Goal: Information Seeking & Learning: Learn about a topic

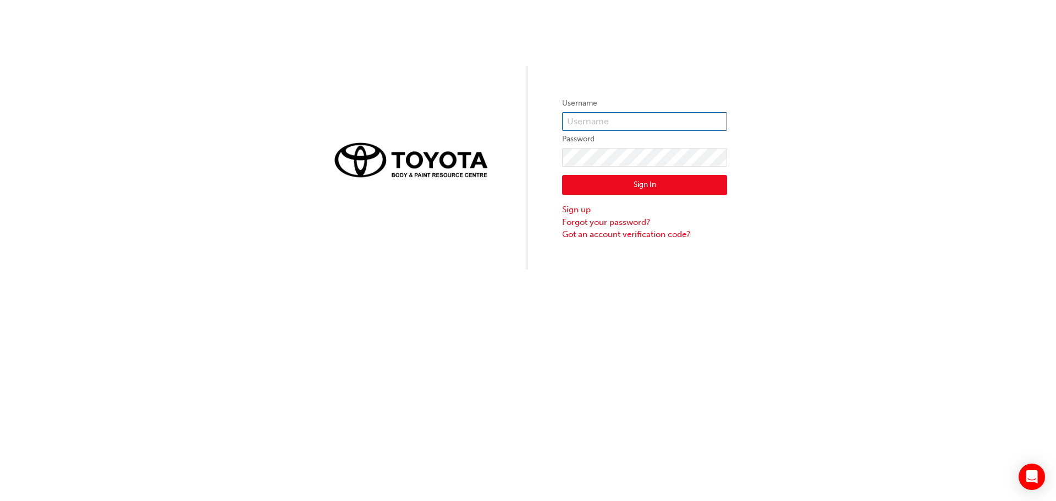
click at [623, 117] on input "text" at bounding box center [644, 121] width 165 height 19
type input "[PERSON_NAME].Armstrong1"
drag, startPoint x: 630, startPoint y: 192, endPoint x: 635, endPoint y: 191, distance: 5.5
click at [631, 192] on button "Sign In" at bounding box center [644, 185] width 165 height 21
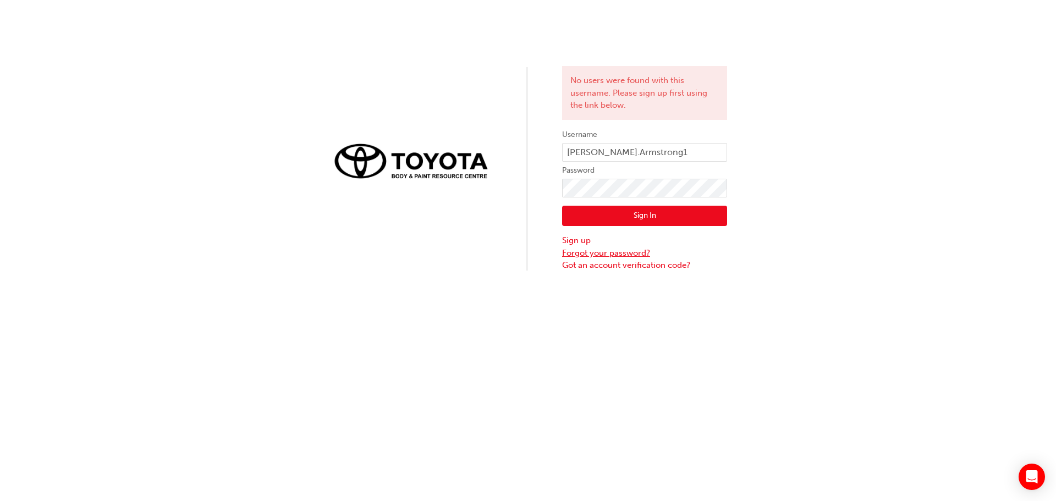
click at [609, 254] on link "Forgot your password?" at bounding box center [644, 253] width 165 height 13
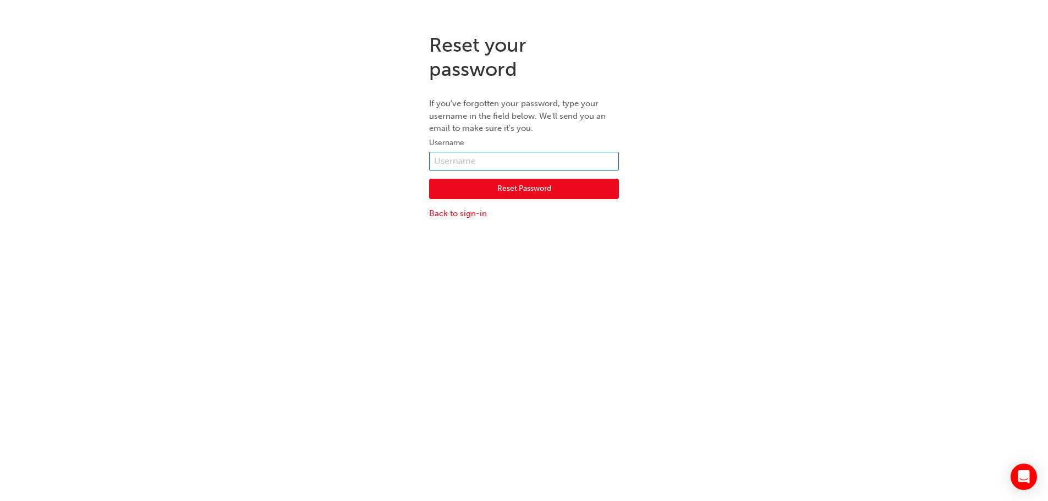
drag, startPoint x: 464, startPoint y: 151, endPoint x: 474, endPoint y: 153, distance: 9.5
click at [468, 152] on form "Username Reset Password Back to sign-in" at bounding box center [524, 177] width 190 height 83
click at [481, 161] on input "text" at bounding box center [524, 161] width 190 height 19
click at [486, 160] on input "text" at bounding box center [524, 161] width 190 height 19
click at [458, 215] on link "Back to sign-in" at bounding box center [524, 213] width 190 height 13
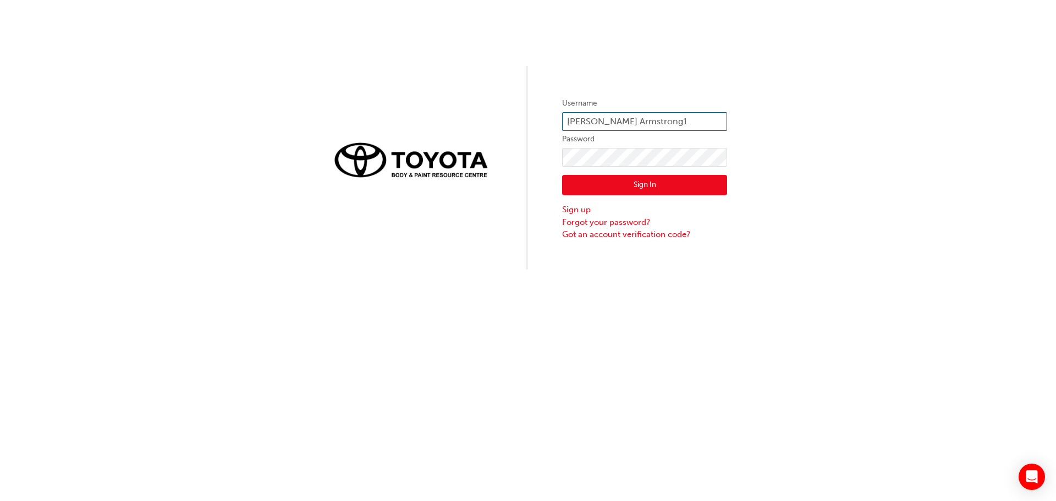
drag, startPoint x: 639, startPoint y: 124, endPoint x: 557, endPoint y: 130, distance: 82.7
click at [557, 130] on div "Username Scott.Armstrong1 Password Sign In Sign up Forgot your password? Got an…" at bounding box center [528, 135] width 1056 height 270
click at [631, 221] on link "Forgot your password?" at bounding box center [644, 222] width 165 height 13
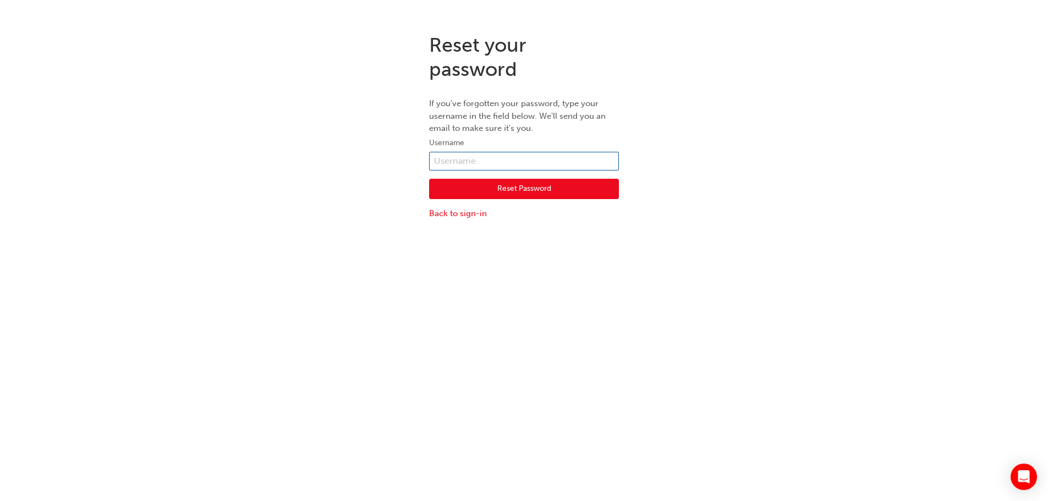
click at [460, 163] on input "text" at bounding box center [524, 161] width 190 height 19
paste input "Scott.Armstrong1"
type input "Scott.Armstrong1"
click at [514, 191] on button "Reset Password" at bounding box center [524, 189] width 190 height 21
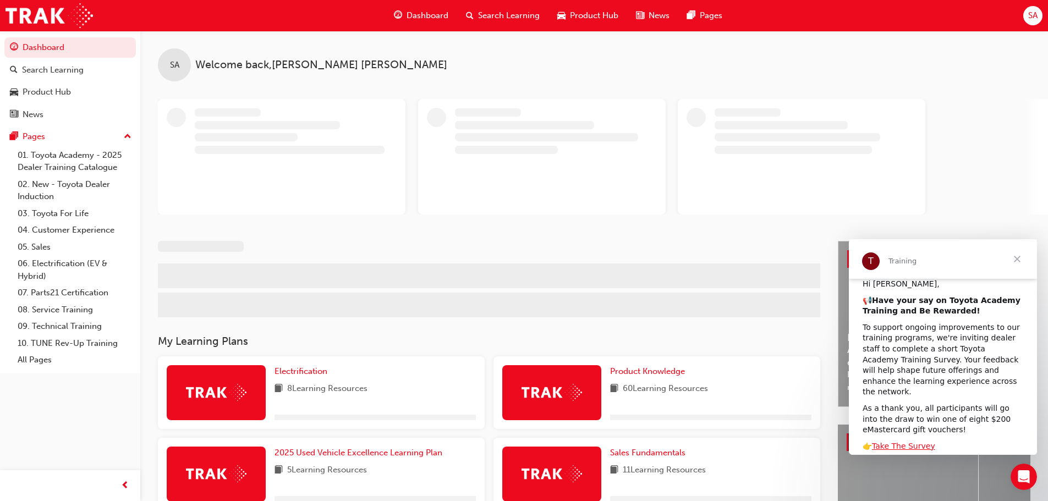
scroll to position [110, 0]
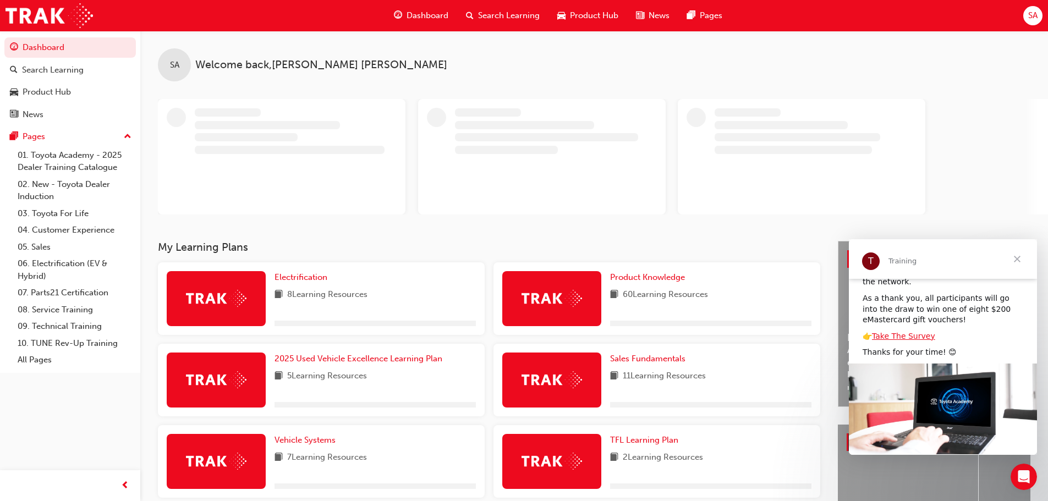
click at [904, 409] on img "Intercom messenger" at bounding box center [943, 409] width 188 height 91
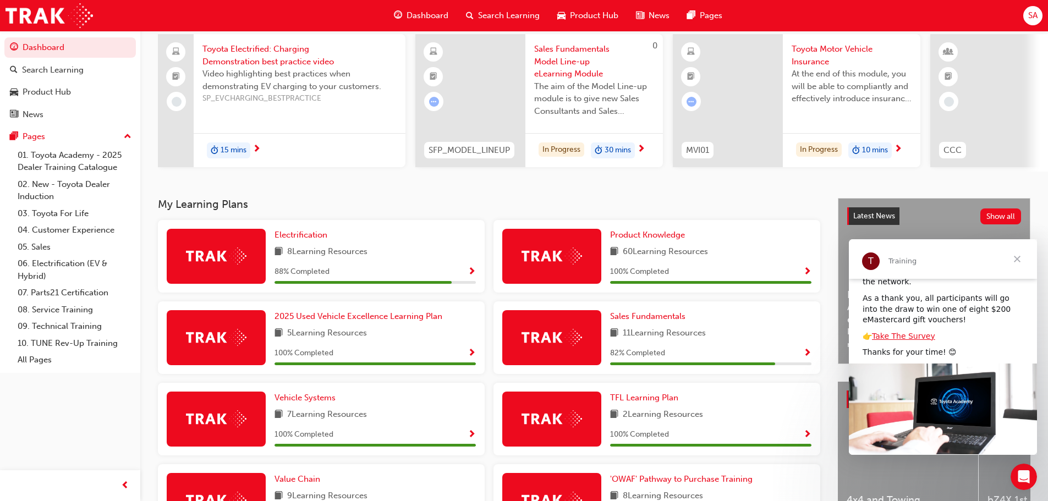
scroll to position [55, 0]
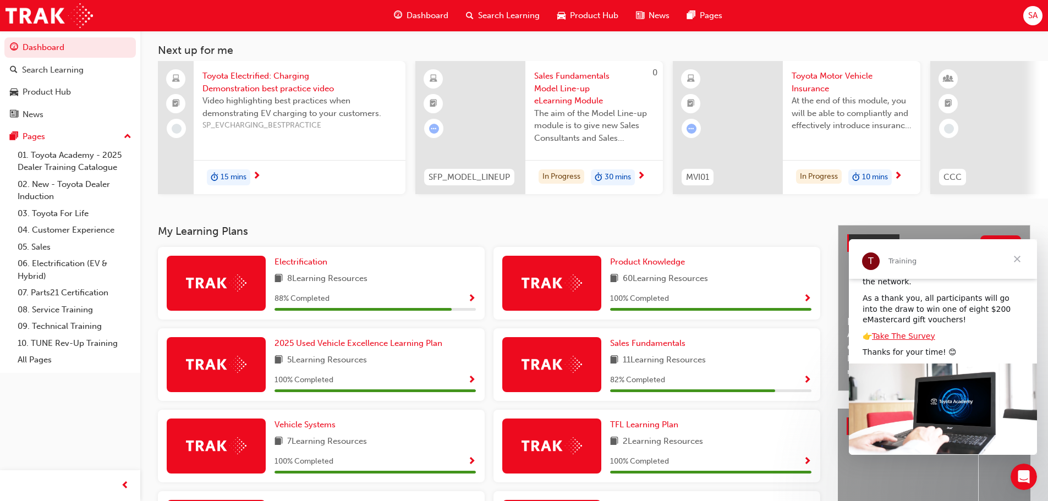
click at [247, 75] on span "Toyota Electrified: Charging Demonstration best practice video" at bounding box center [299, 82] width 194 height 25
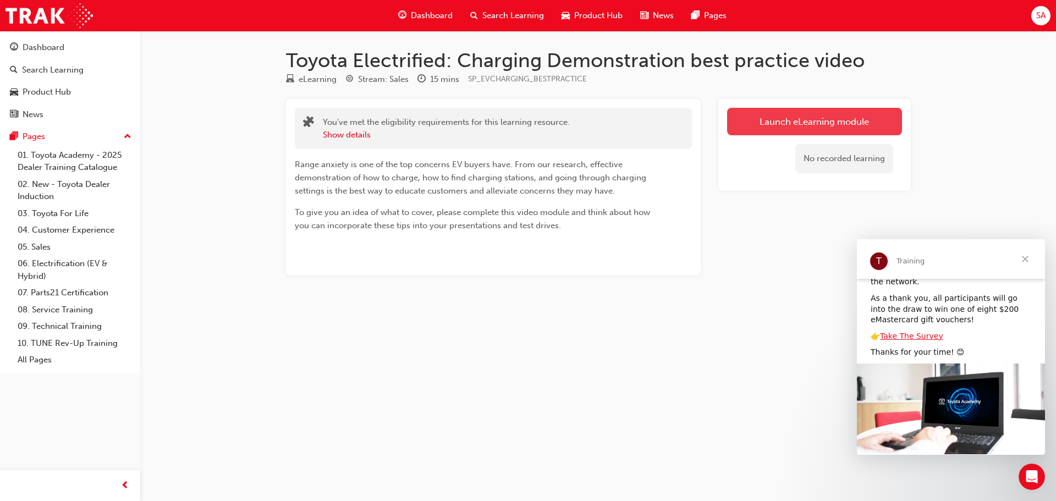
click at [807, 121] on link "Launch eLearning module" at bounding box center [814, 122] width 175 height 28
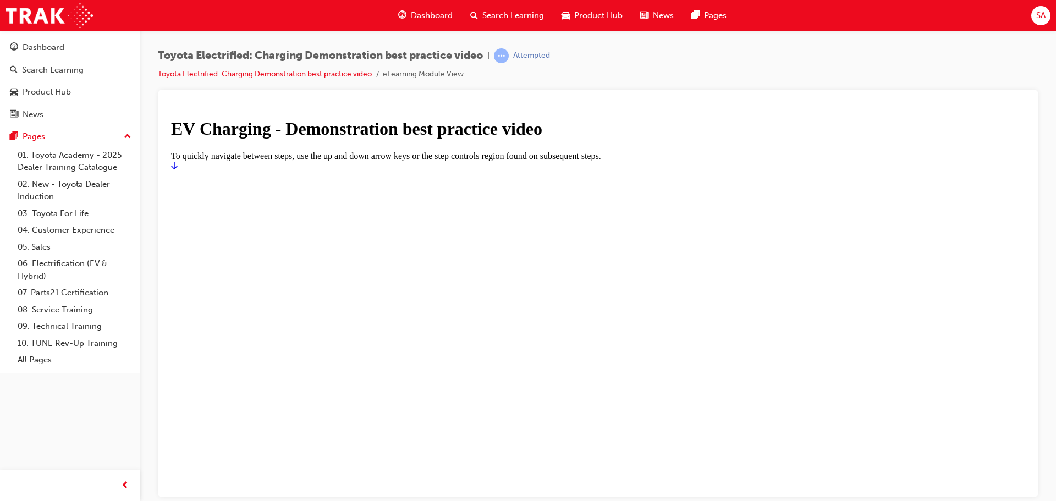
click at [625, 139] on h1 "EV Charging - Demonstration best practice video" at bounding box center [598, 128] width 854 height 20
click at [558, 139] on h1 "EV Charging - Demonstration best practice video" at bounding box center [598, 128] width 854 height 20
click at [561, 139] on h1 "EV Charging - Demonstration best practice video" at bounding box center [598, 128] width 854 height 20
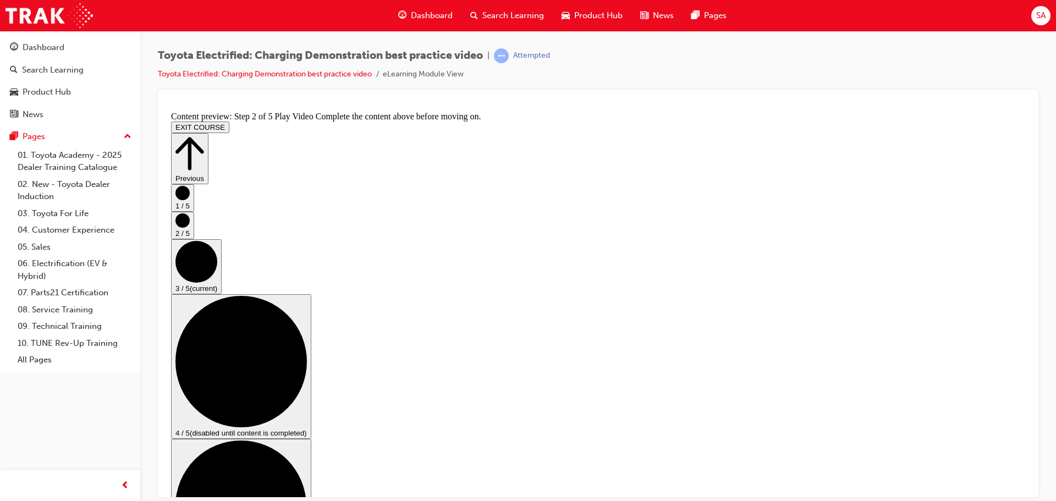
scroll to position [110, 0]
checkbox input "true"
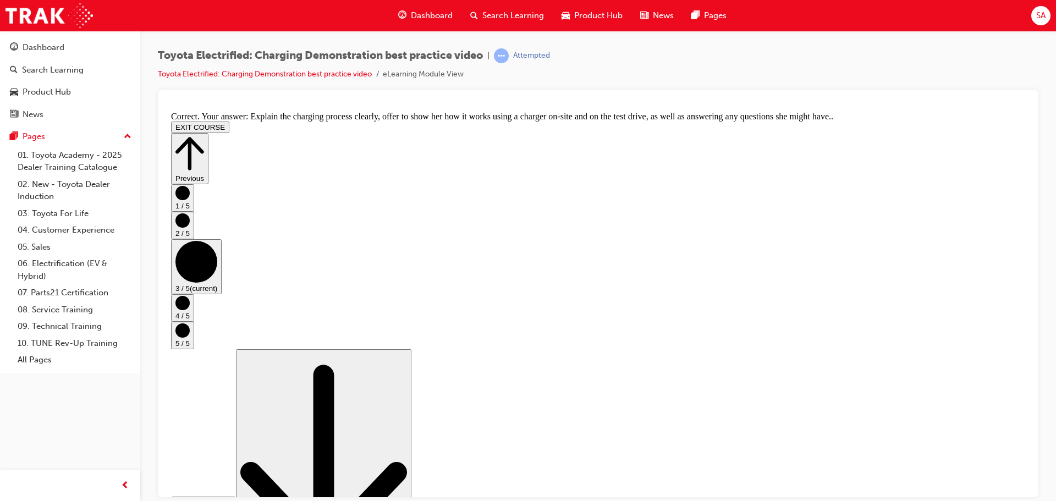
scroll to position [208, 0]
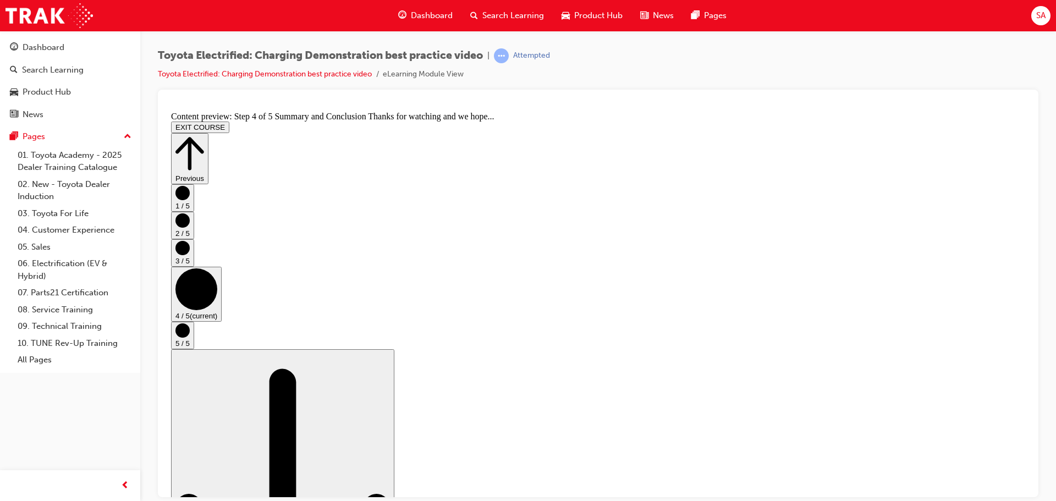
drag, startPoint x: 479, startPoint y: 372, endPoint x: 478, endPoint y: 377, distance: 5.6
drag, startPoint x: 508, startPoint y: 411, endPoint x: 521, endPoint y: 436, distance: 27.8
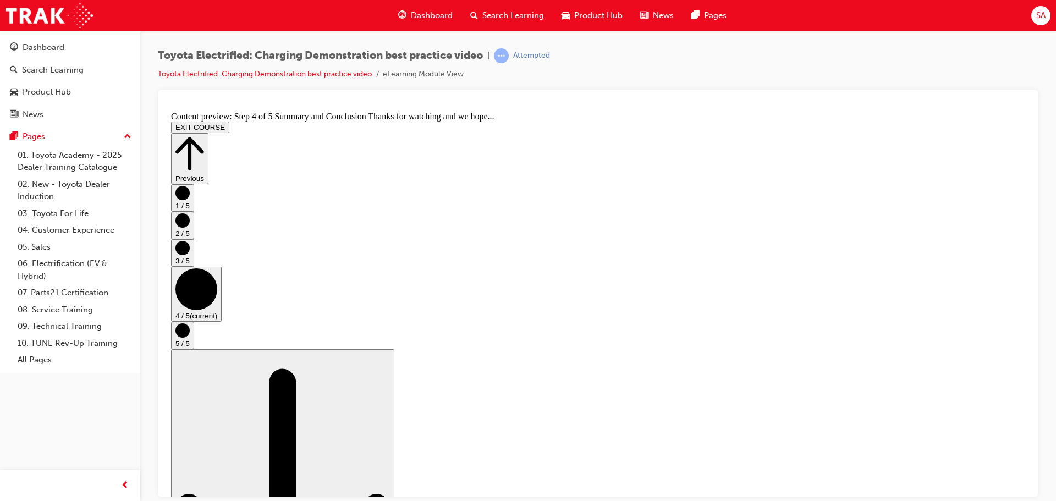
drag, startPoint x: 526, startPoint y: 449, endPoint x: 674, endPoint y: 366, distance: 169.7
drag, startPoint x: 1003, startPoint y: 474, endPoint x: 988, endPoint y: 469, distance: 15.7
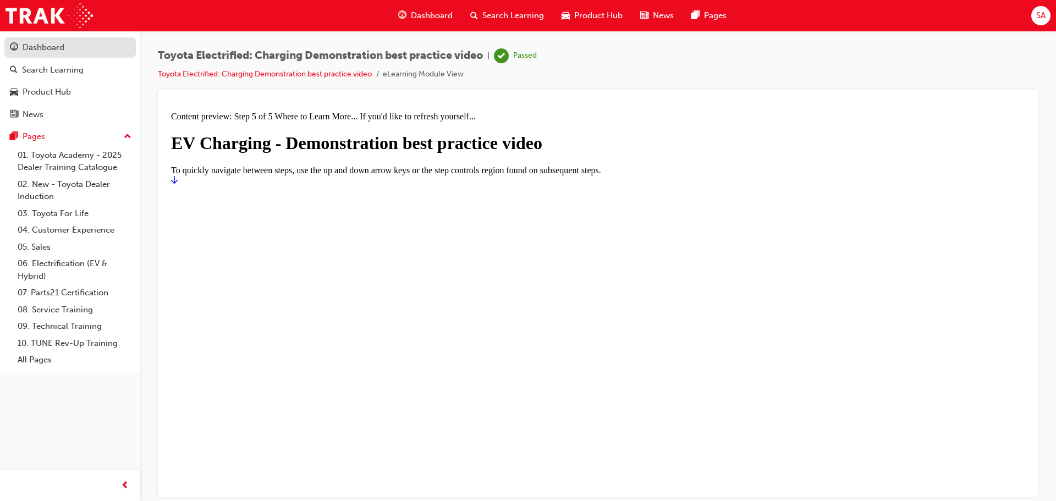
click at [31, 51] on div "Dashboard" at bounding box center [44, 47] width 42 height 13
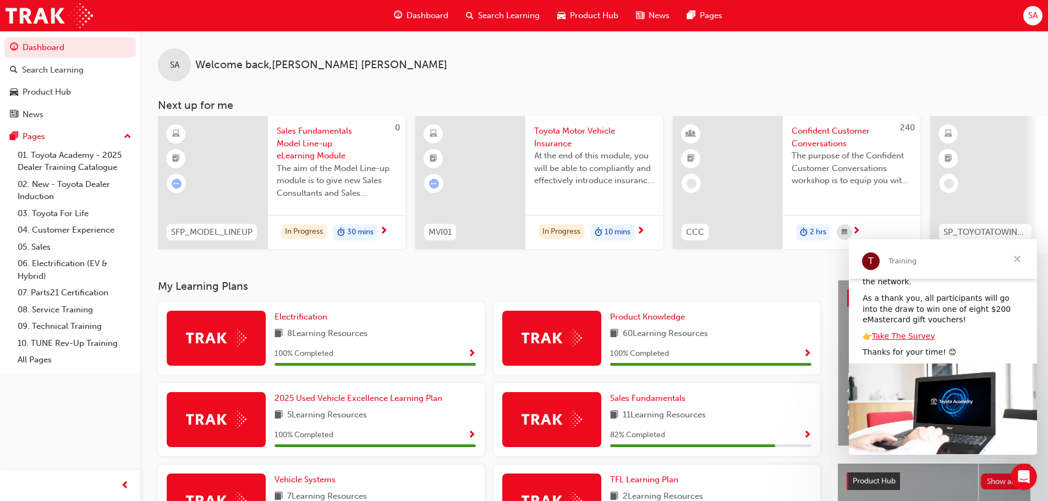
click at [575, 129] on span "Toyota Motor Vehicle Insurance" at bounding box center [594, 137] width 120 height 25
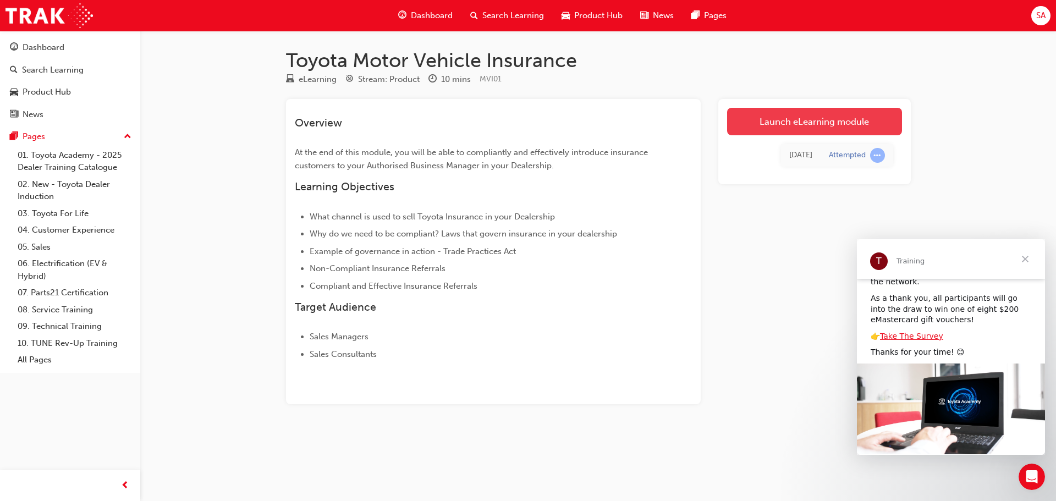
click at [812, 124] on link "Launch eLearning module" at bounding box center [814, 122] width 175 height 28
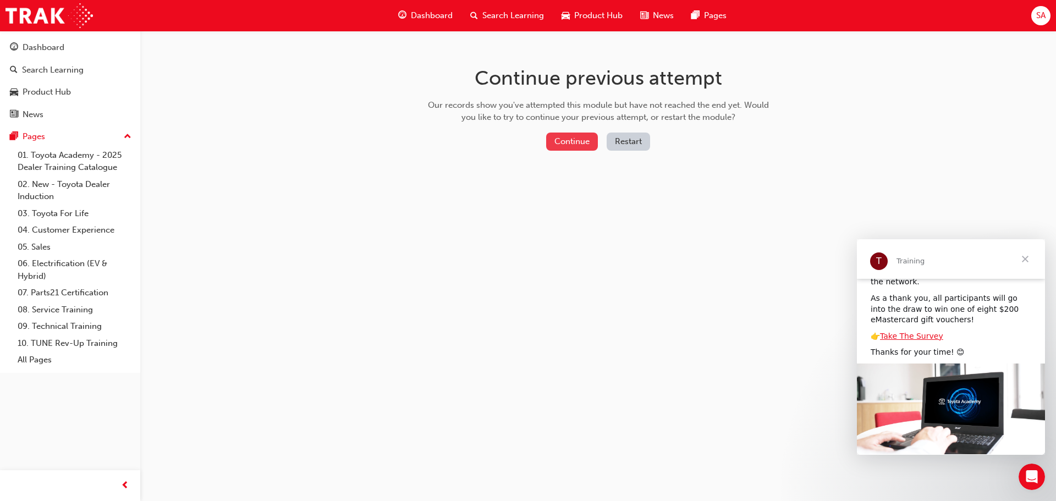
click at [575, 142] on button "Continue" at bounding box center [572, 142] width 52 height 18
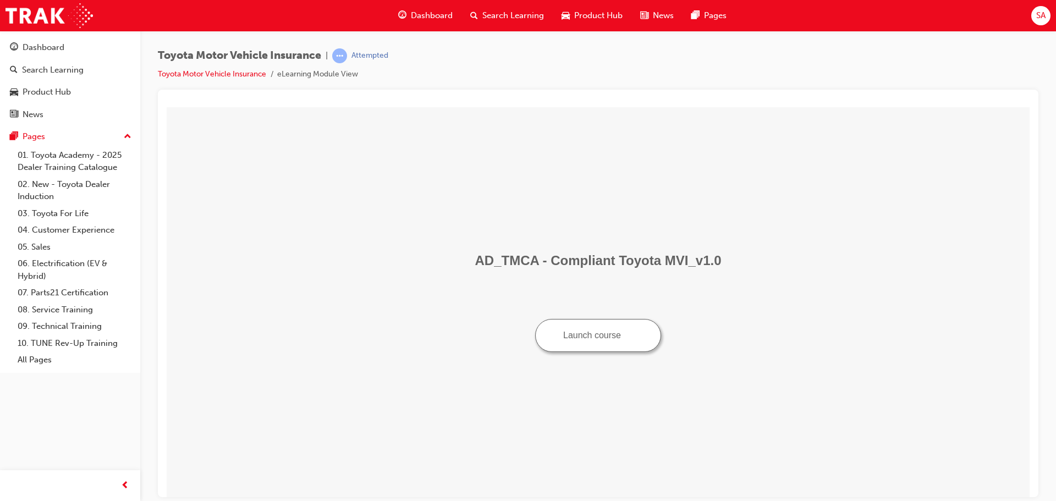
click at [586, 336] on button "Launch course" at bounding box center [598, 334] width 126 height 33
click at [590, 338] on button "Launch course" at bounding box center [598, 334] width 126 height 33
click at [38, 41] on link "Dashboard" at bounding box center [69, 47] width 131 height 20
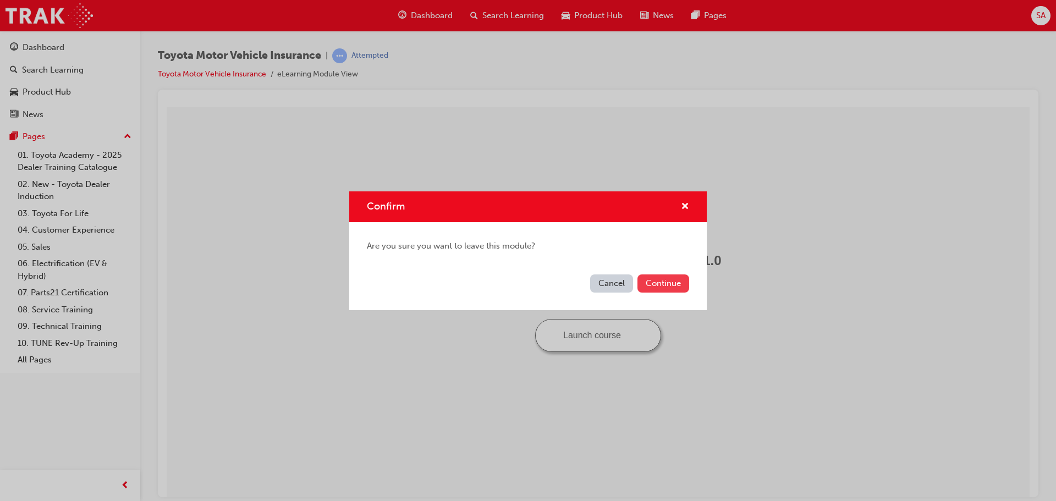
click at [667, 281] on button "Continue" at bounding box center [664, 283] width 52 height 18
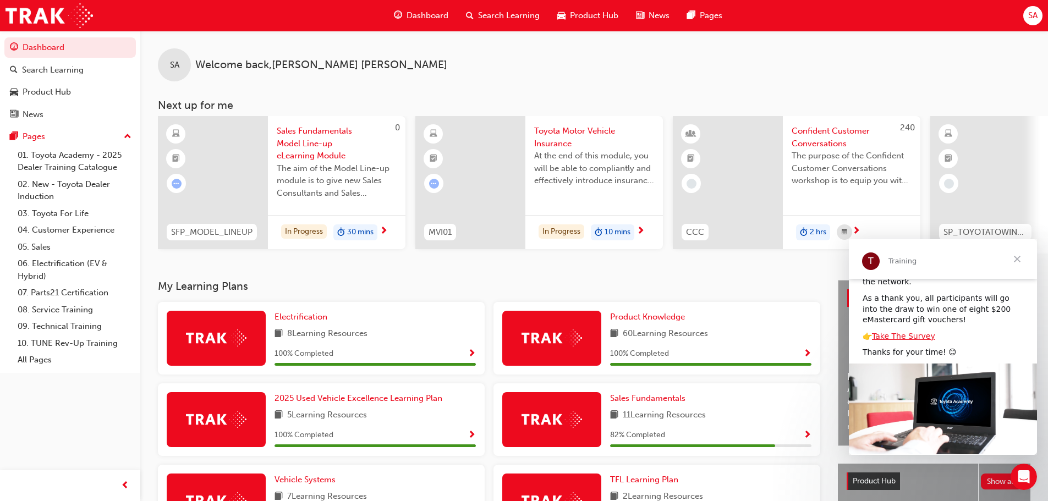
click at [836, 127] on span "Confident Customer Conversations" at bounding box center [852, 137] width 120 height 25
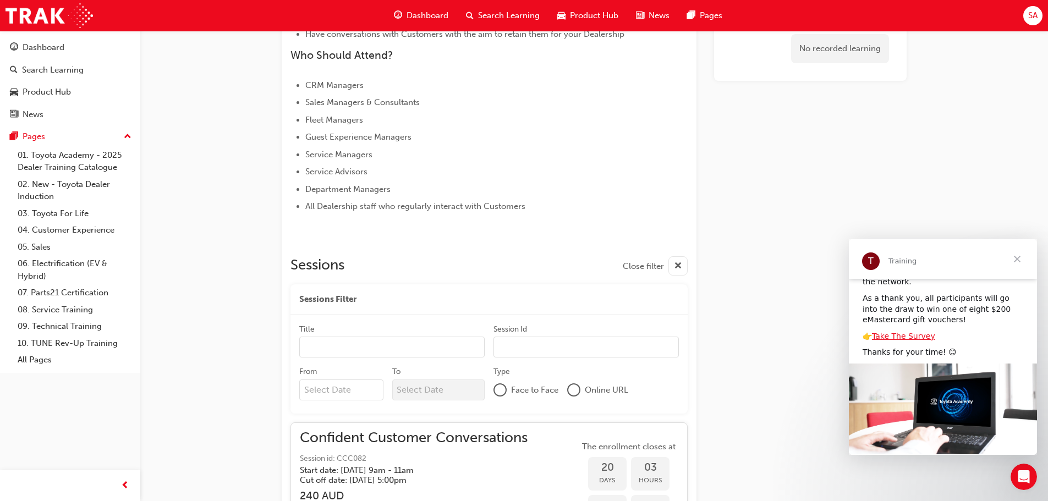
scroll to position [477, 0]
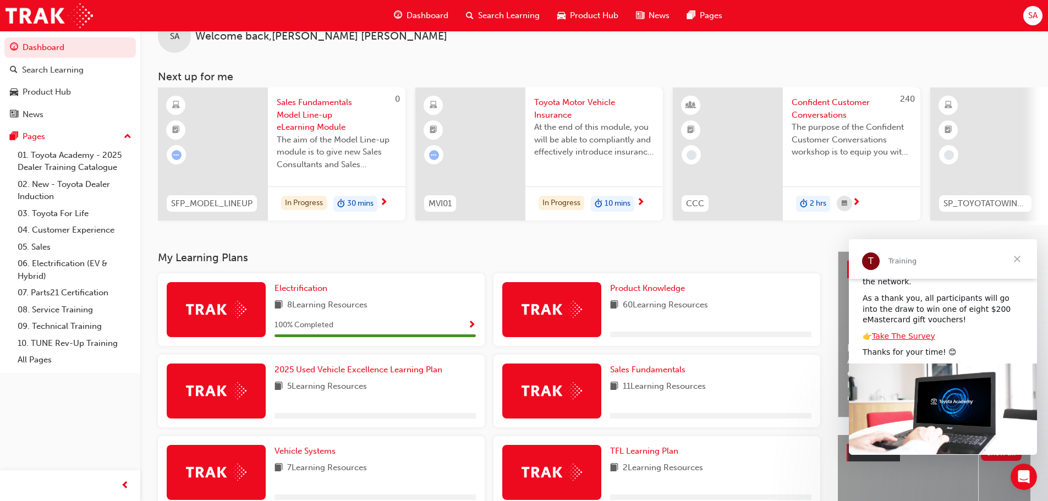
scroll to position [55, 0]
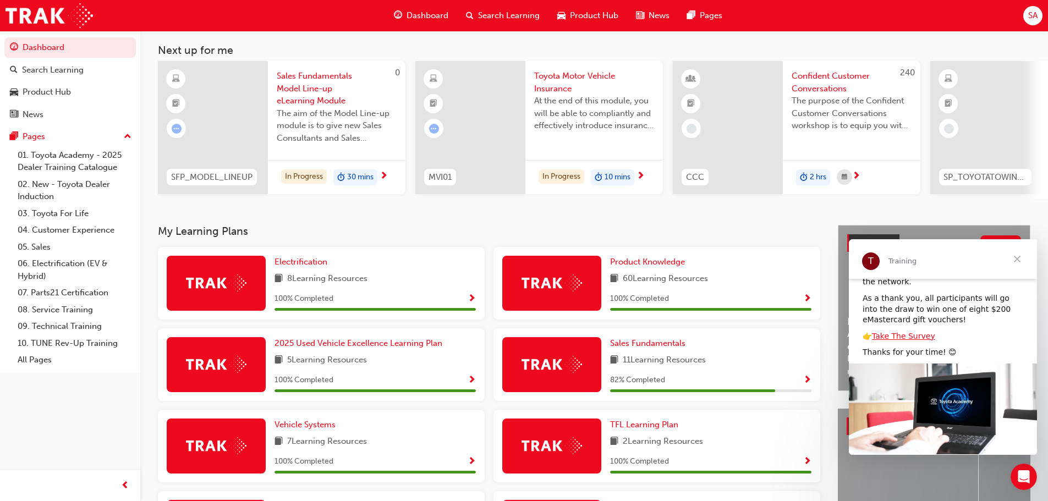
click at [306, 74] on span "Sales Fundamentals Model Line-up eLearning Module" at bounding box center [337, 88] width 120 height 37
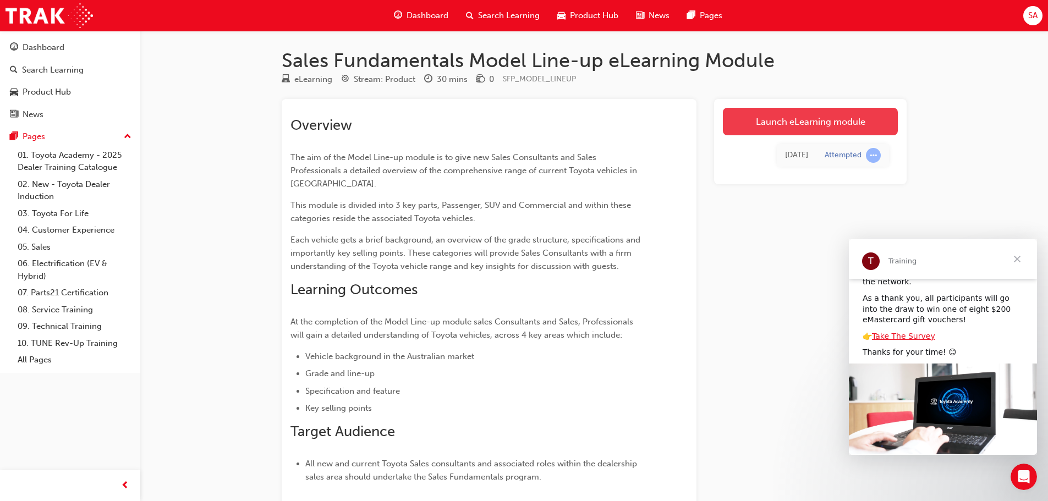
click at [831, 120] on link "Launch eLearning module" at bounding box center [810, 122] width 175 height 28
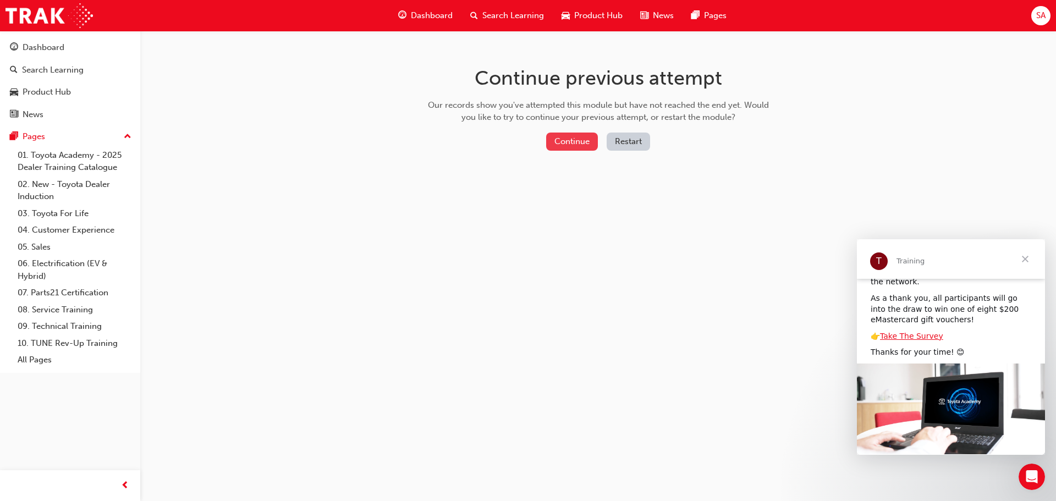
click at [567, 142] on button "Continue" at bounding box center [572, 142] width 52 height 18
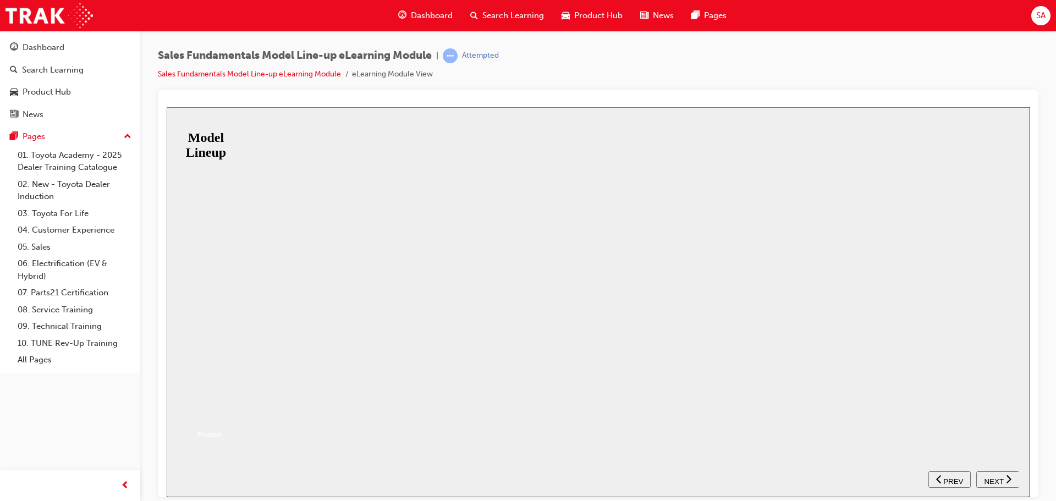
click at [203, 406] on button "Resume" at bounding box center [185, 412] width 36 height 12
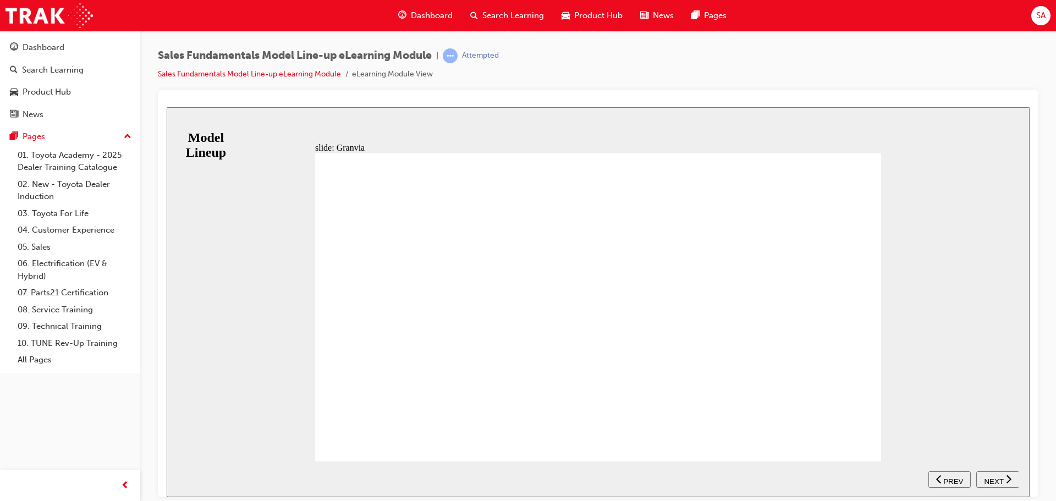
click at [998, 479] on span "NEXT" at bounding box center [993, 481] width 19 height 8
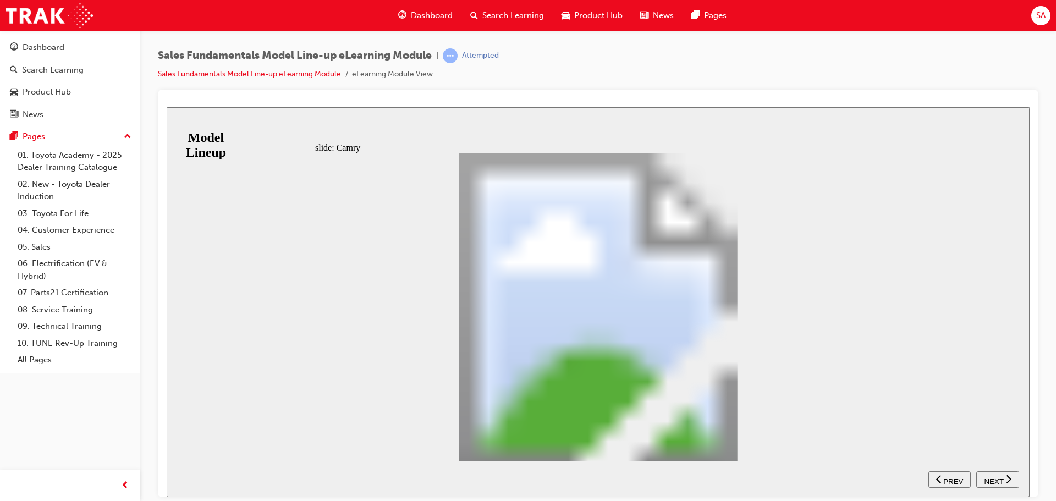
click at [861, 436] on div "RANGE SX SL ASCENT ASCENT SPORT Table with 5 columns and 3 rows Petrol correct …" at bounding box center [598, 311] width 566 height 318
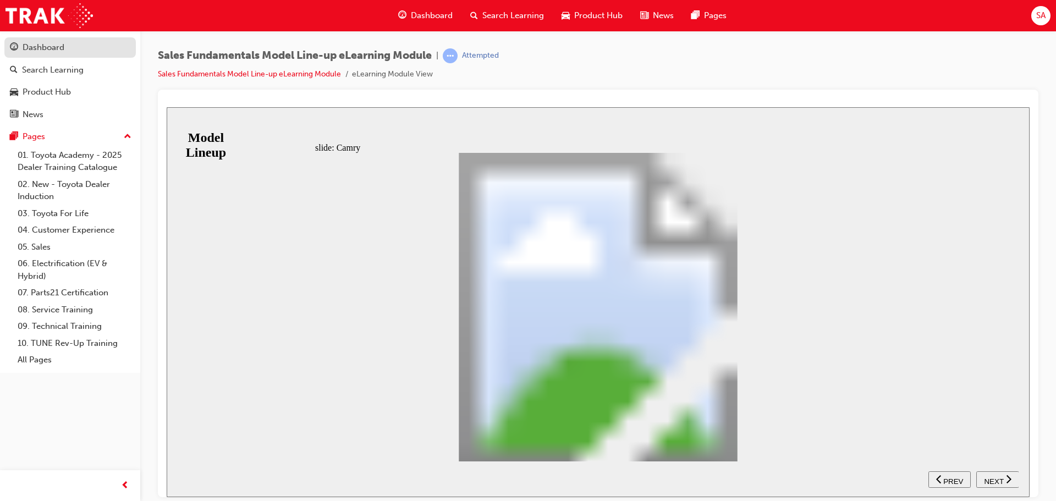
click at [45, 42] on div "Dashboard" at bounding box center [44, 47] width 42 height 13
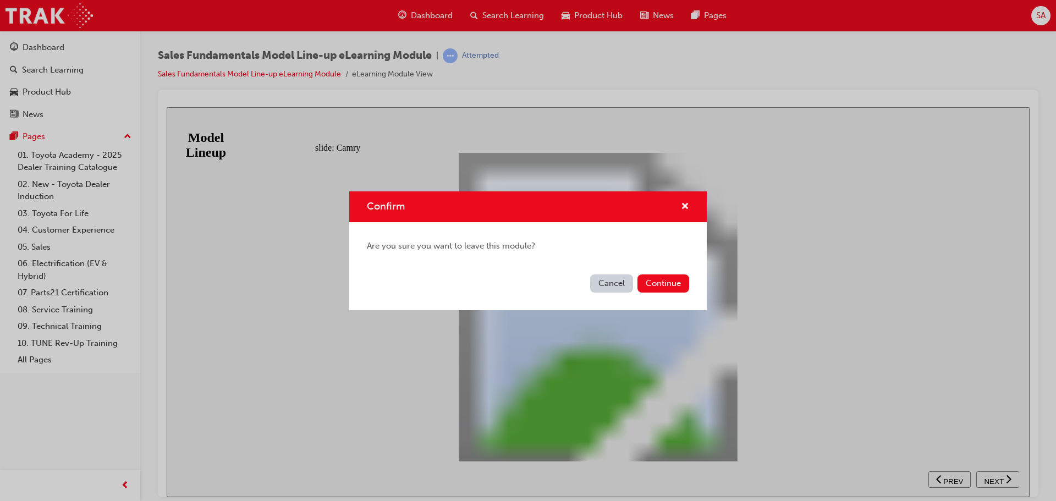
click at [608, 279] on button "Cancel" at bounding box center [611, 283] width 43 height 18
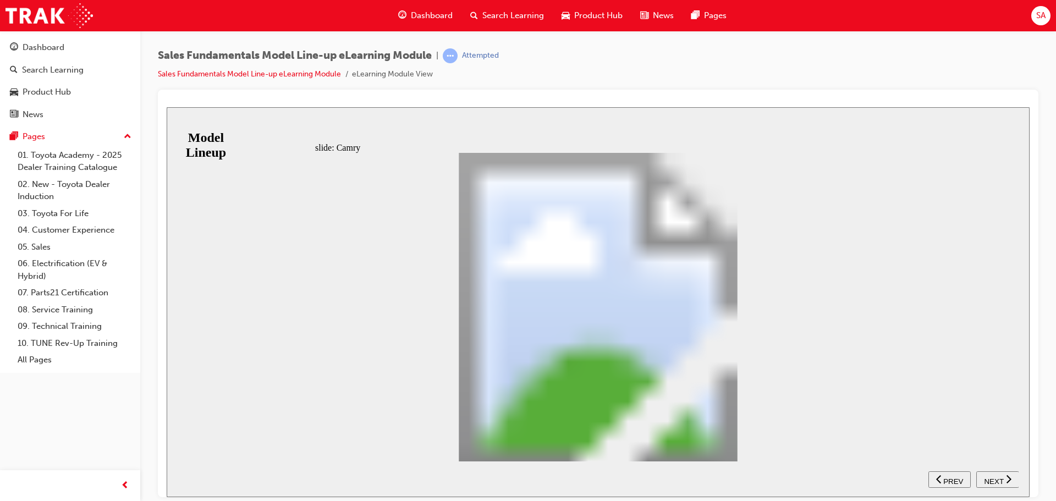
click at [1001, 480] on span "NEXT" at bounding box center [993, 481] width 19 height 8
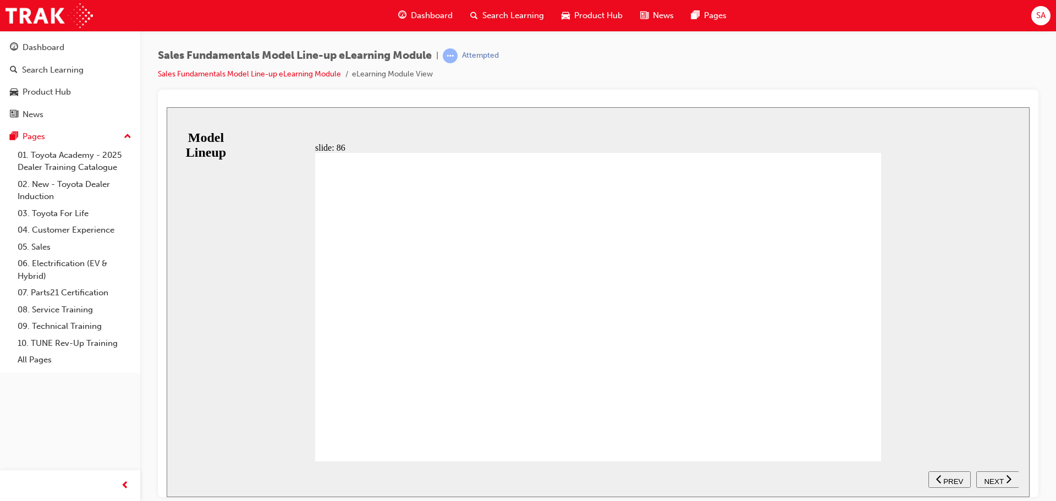
click at [1001, 479] on span "NEXT" at bounding box center [993, 481] width 19 height 8
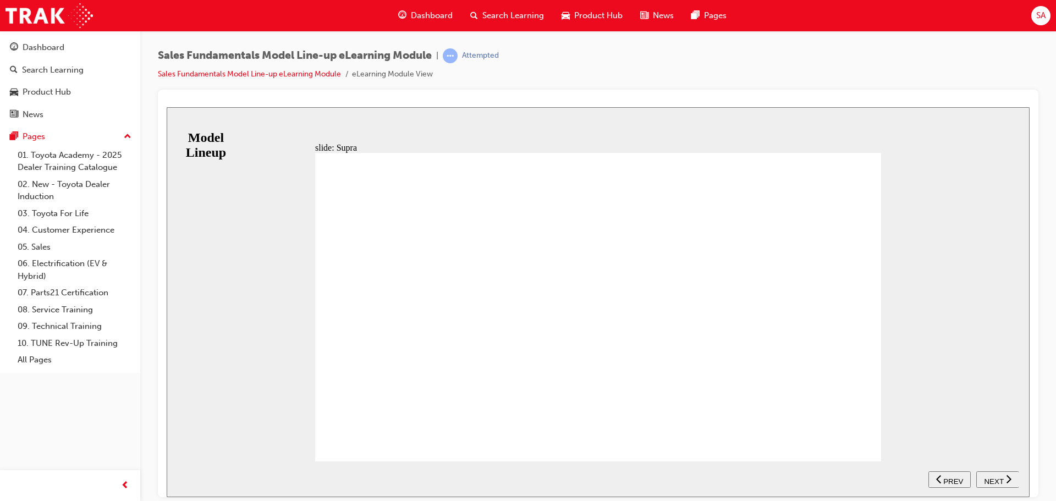
click at [860, 436] on div "RANGE GT GTS Table with 3 columns and 1 rows 3.0L In-line 6-cylinder twin-scrol…" at bounding box center [598, 311] width 566 height 318
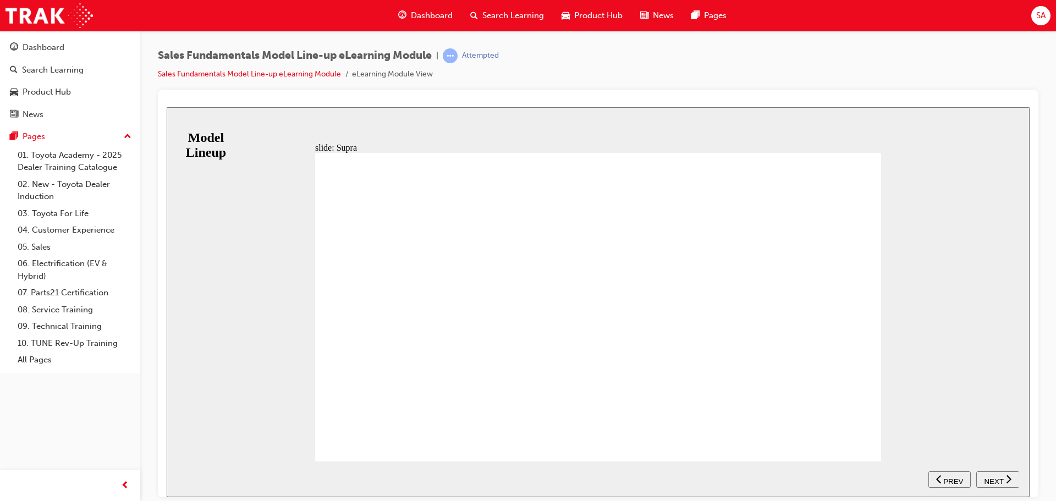
click at [998, 478] on span "NEXT" at bounding box center [993, 481] width 19 height 8
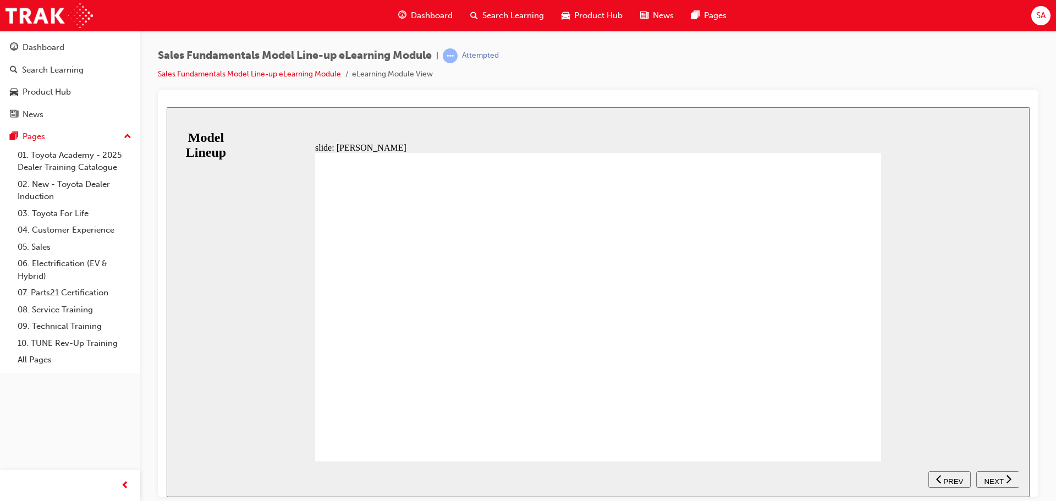
click at [994, 479] on span "NEXT" at bounding box center [993, 481] width 19 height 8
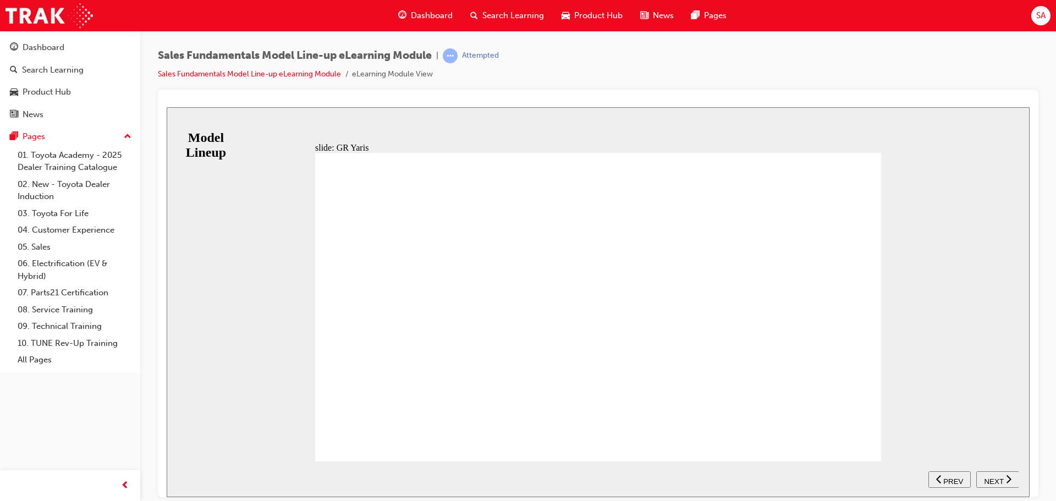
click at [1001, 480] on span "NEXT" at bounding box center [993, 481] width 19 height 8
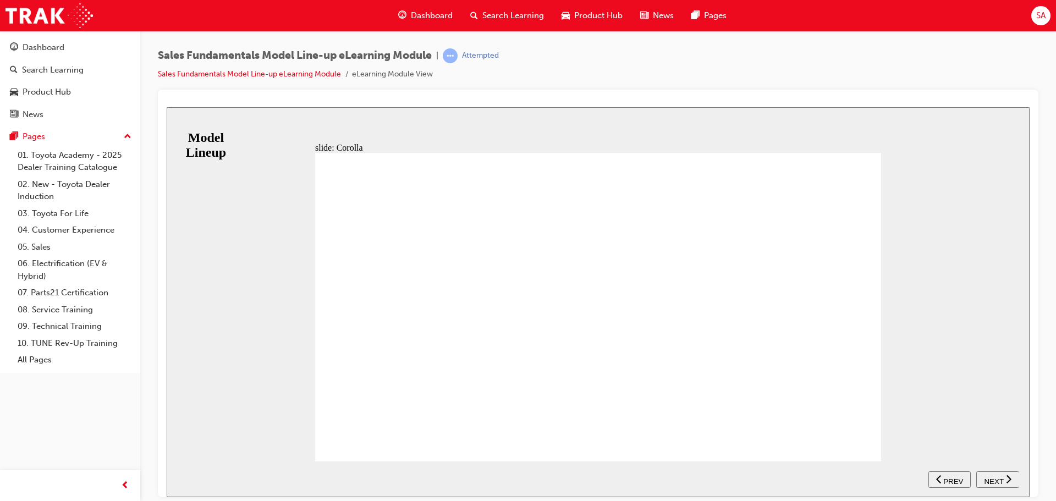
click at [993, 477] on span "NEXT" at bounding box center [993, 481] width 19 height 8
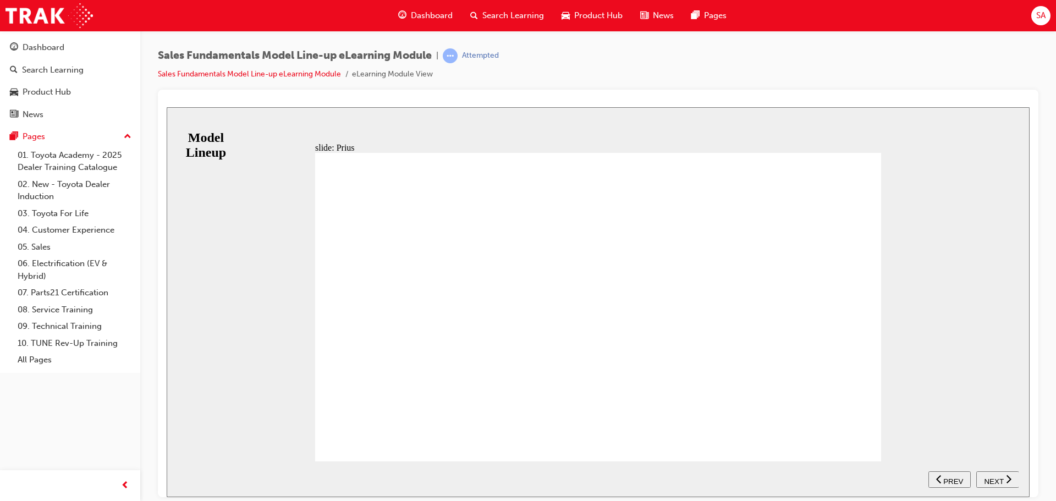
click at [997, 477] on span "NEXT" at bounding box center [993, 481] width 19 height 8
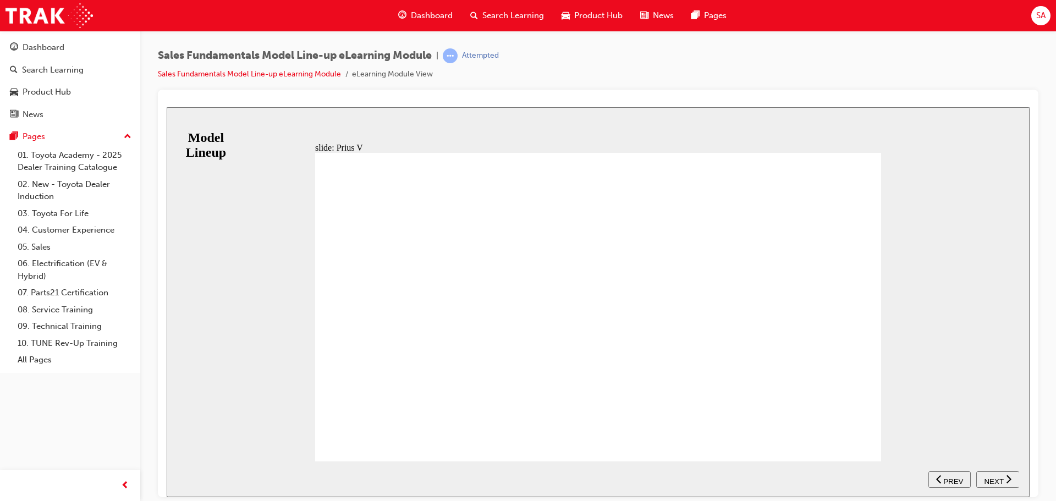
click at [998, 477] on span "NEXT" at bounding box center [993, 481] width 19 height 8
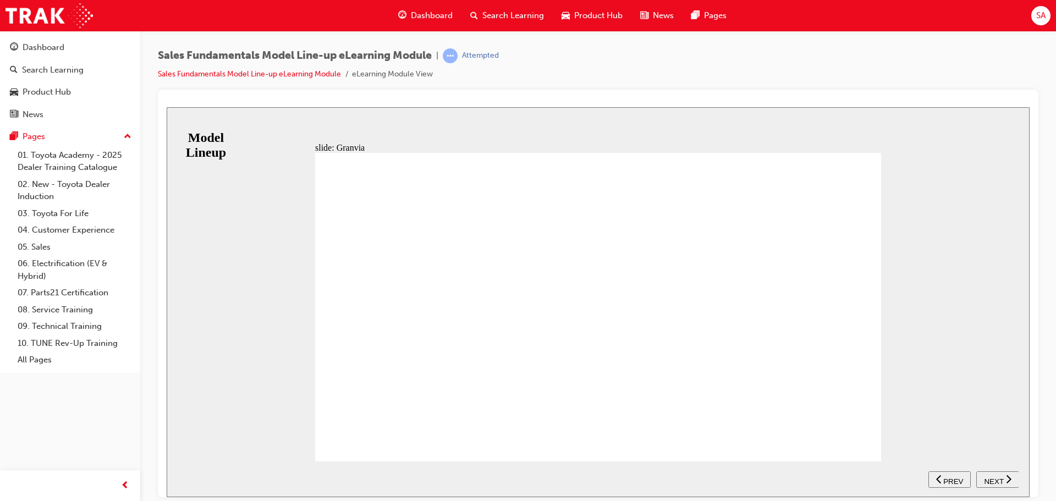
click at [1003, 480] on div "NEXT" at bounding box center [998, 480] width 34 height 12
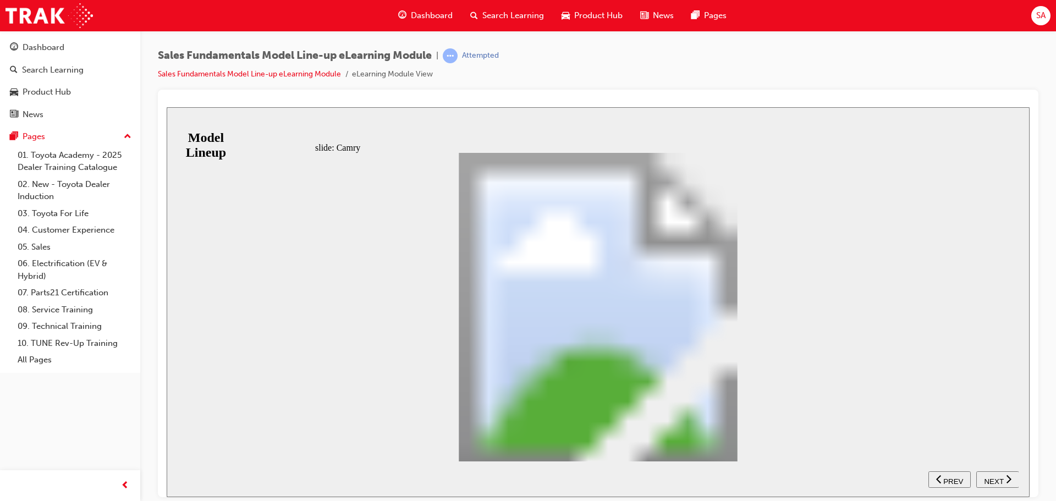
click at [866, 438] on div "RANGE SX SL ASCENT ASCENT SPORT Table with 5 columns and 3 rows Petrol correct …" at bounding box center [598, 311] width 566 height 318
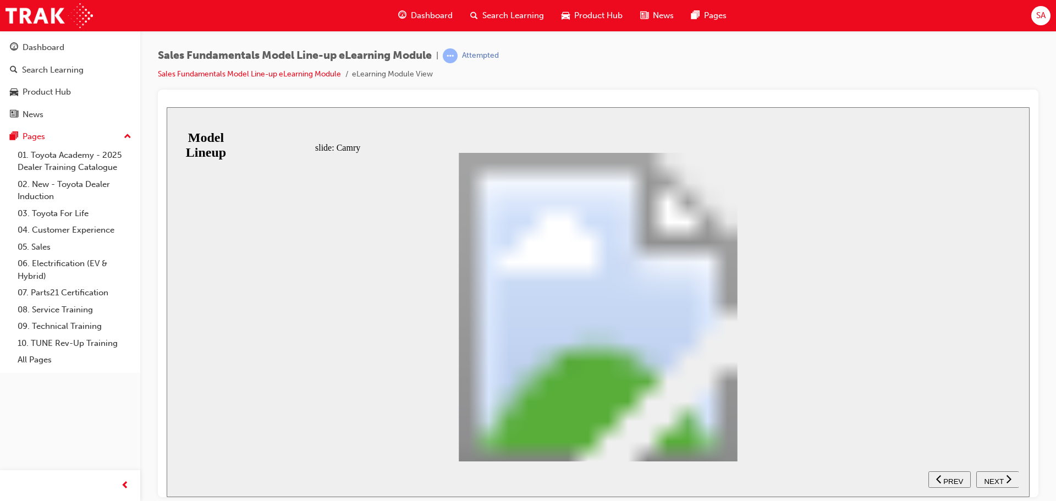
click at [999, 477] on span "NEXT" at bounding box center [993, 481] width 19 height 8
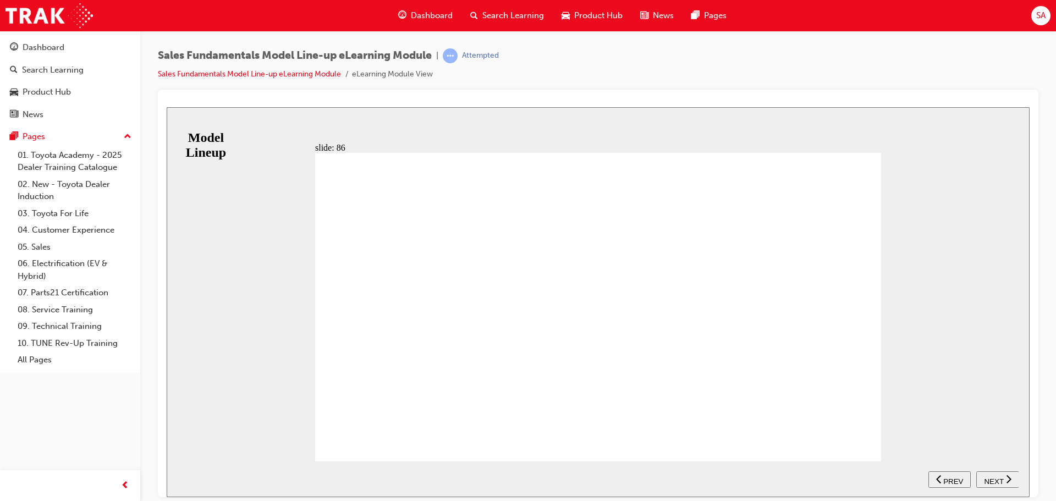
click at [996, 482] on span "NEXT" at bounding box center [993, 481] width 19 height 8
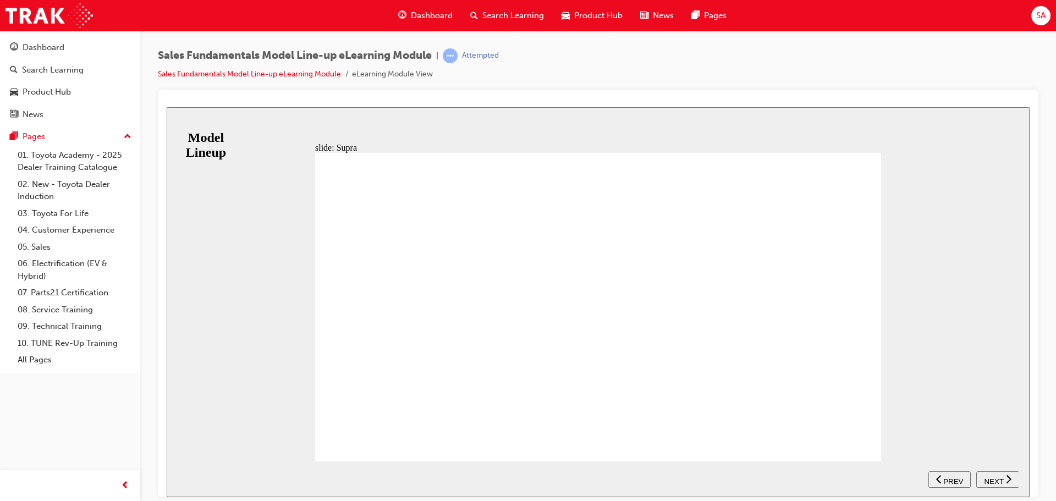
click at [997, 477] on span "NEXT" at bounding box center [993, 481] width 19 height 8
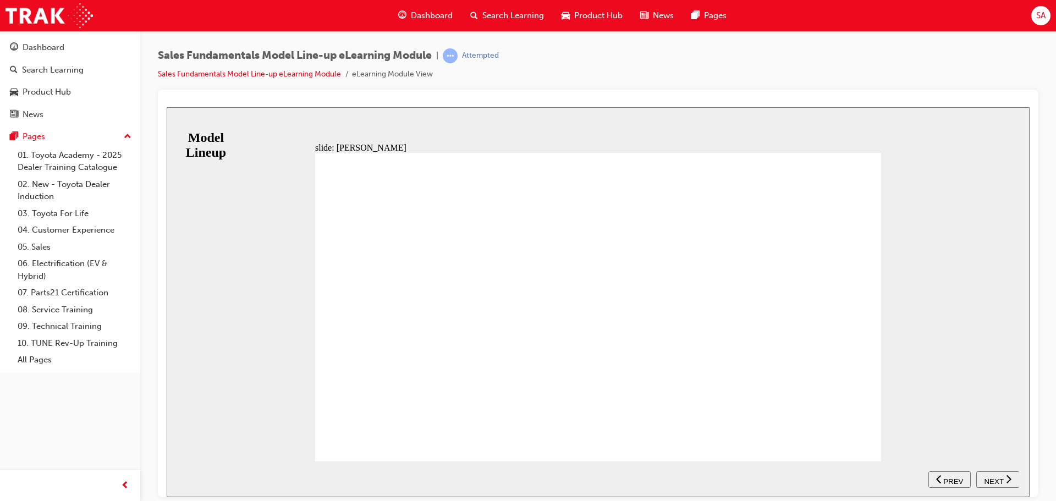
click at [866, 444] on div "RANGE ZR ASCENT SPORT SX Table with 4 columns and 2 rows 1.5 L correct icon 1 c…" at bounding box center [598, 311] width 566 height 318
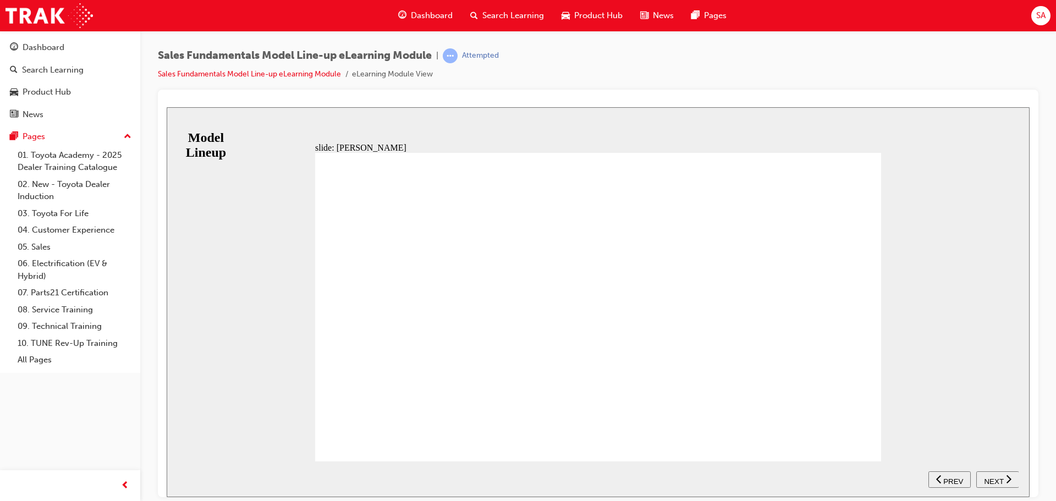
click at [999, 480] on span "NEXT" at bounding box center [993, 481] width 19 height 8
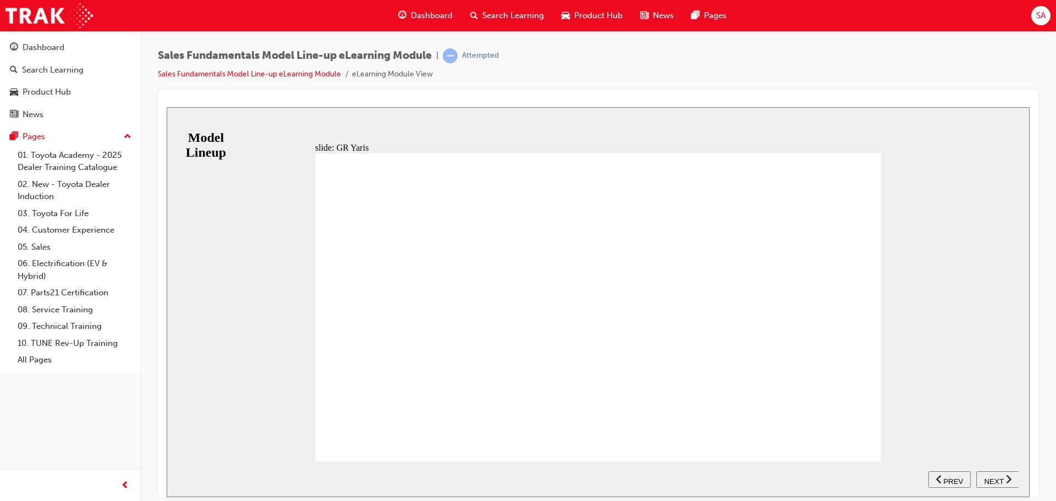
click at [995, 477] on span "NEXT" at bounding box center [993, 481] width 19 height 8
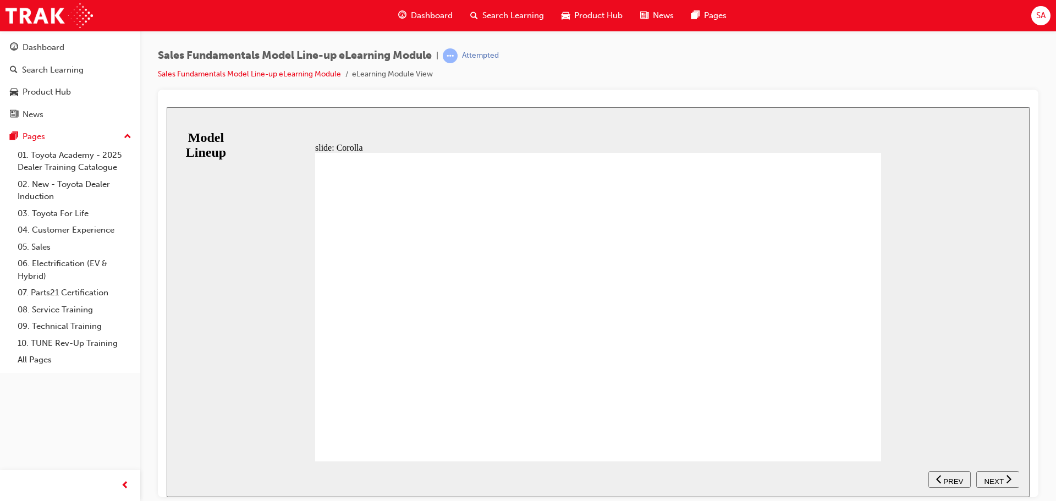
click at [993, 477] on span "NEXT" at bounding box center [993, 481] width 19 height 8
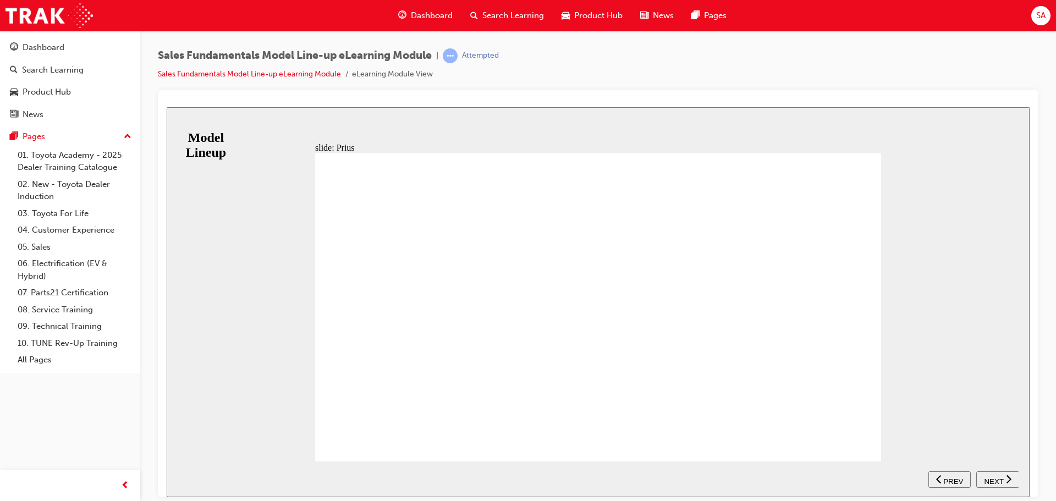
click at [998, 477] on span "NEXT" at bounding box center [993, 481] width 19 height 8
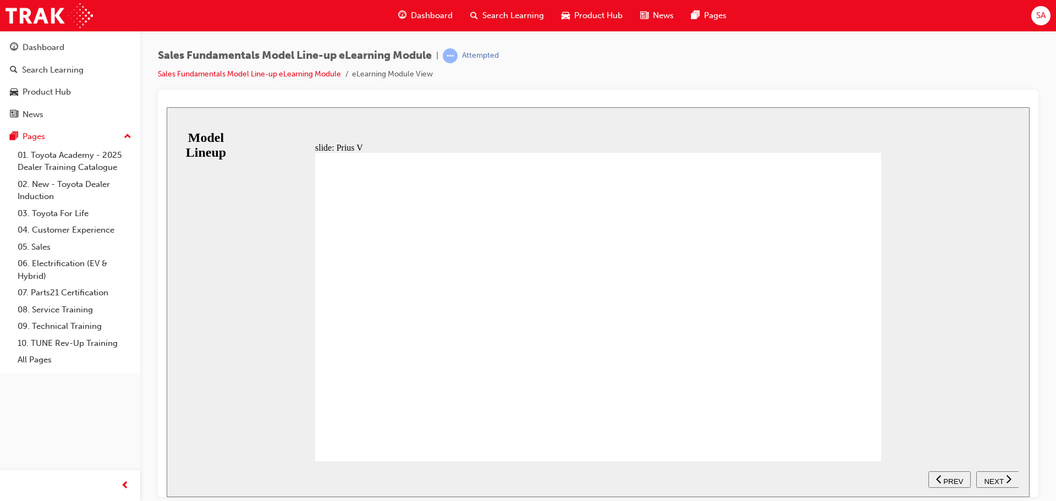
click at [865, 439] on div "RANGE PRIUS PRIUS i-Tech Table with 3 columns and 1 rows HYBRID correct icon 1 …" at bounding box center [598, 311] width 566 height 318
click at [994, 477] on span "NEXT" at bounding box center [993, 481] width 19 height 8
click at [35, 48] on div "Dashboard" at bounding box center [44, 47] width 42 height 13
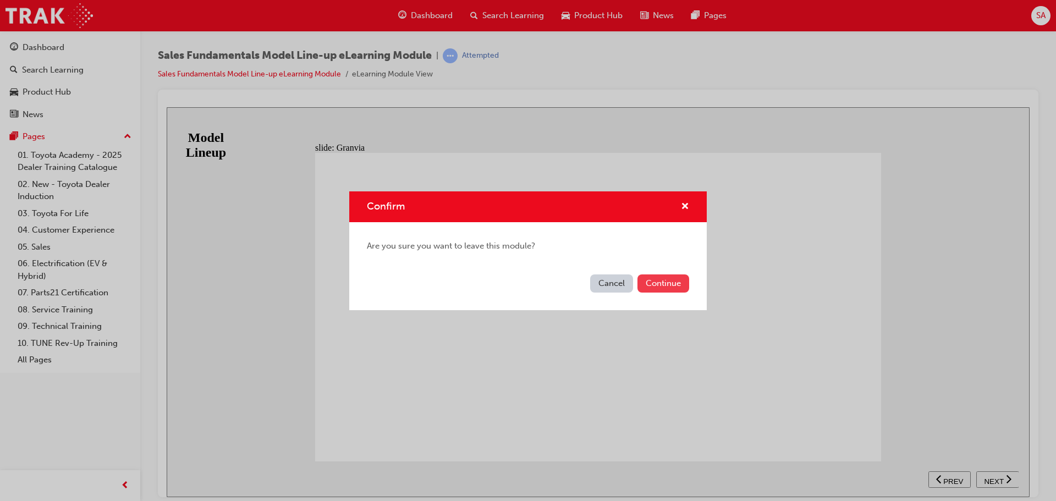
click at [665, 283] on button "Continue" at bounding box center [664, 283] width 52 height 18
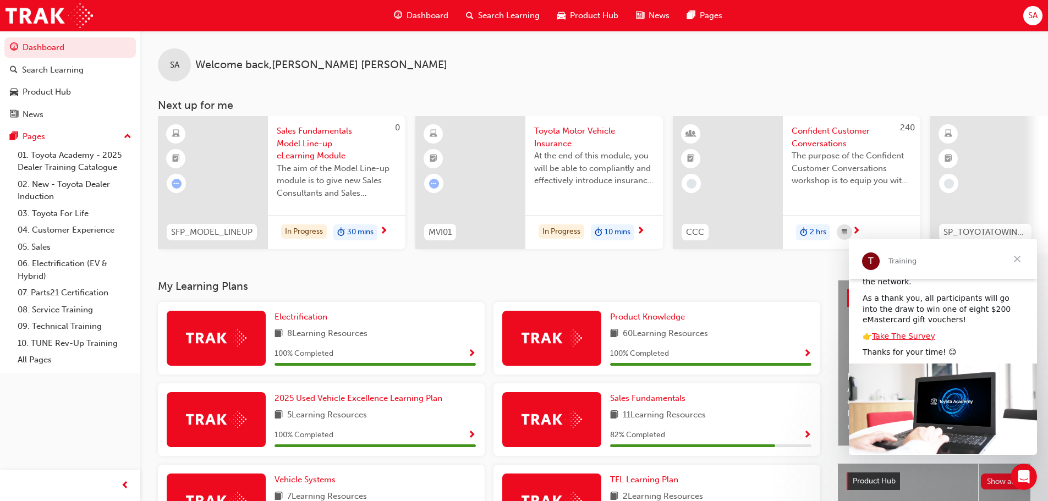
click at [1019, 259] on span "Close" at bounding box center [1017, 259] width 40 height 40
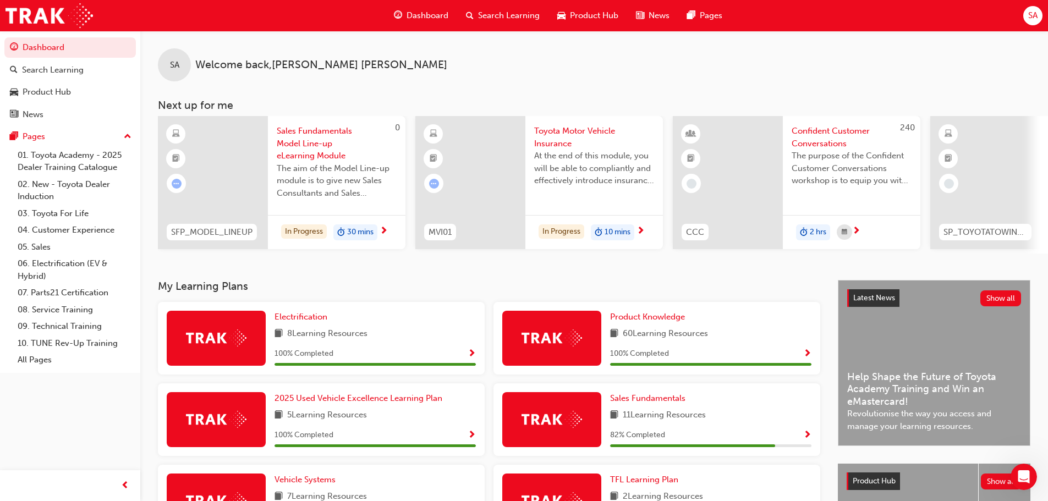
drag, startPoint x: 433, startPoint y: 98, endPoint x: 220, endPoint y: 95, distance: 213.4
click at [205, 98] on div "SA Welcome back , [PERSON_NAME] Next up for me 0 SFP_MODEL_LINEUP Sales Fundame…" at bounding box center [594, 142] width 908 height 223
click at [996, 215] on div "SP_TOYOTATOWING_0424" at bounding box center [985, 232] width 110 height 35
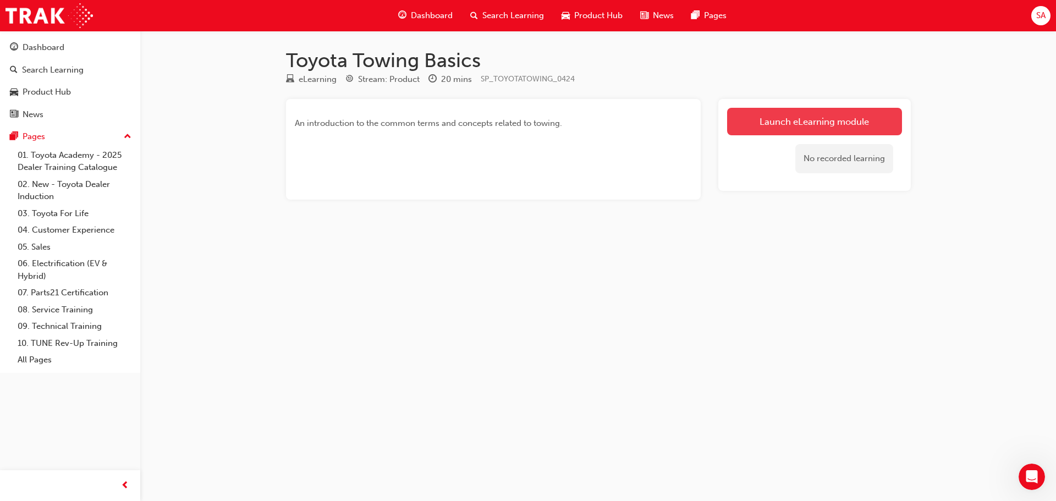
click at [825, 125] on link "Launch eLearning module" at bounding box center [814, 122] width 175 height 28
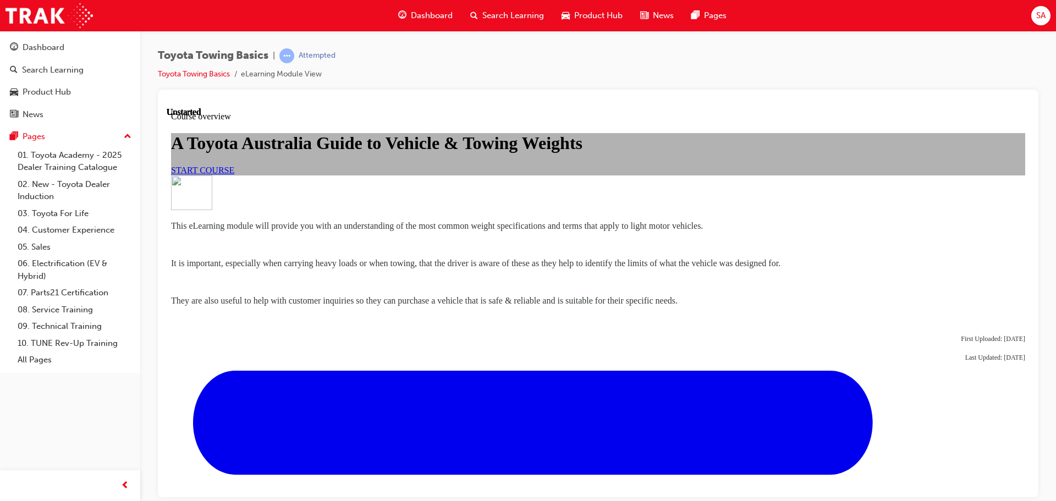
click at [234, 174] on link "START COURSE" at bounding box center [202, 169] width 63 height 9
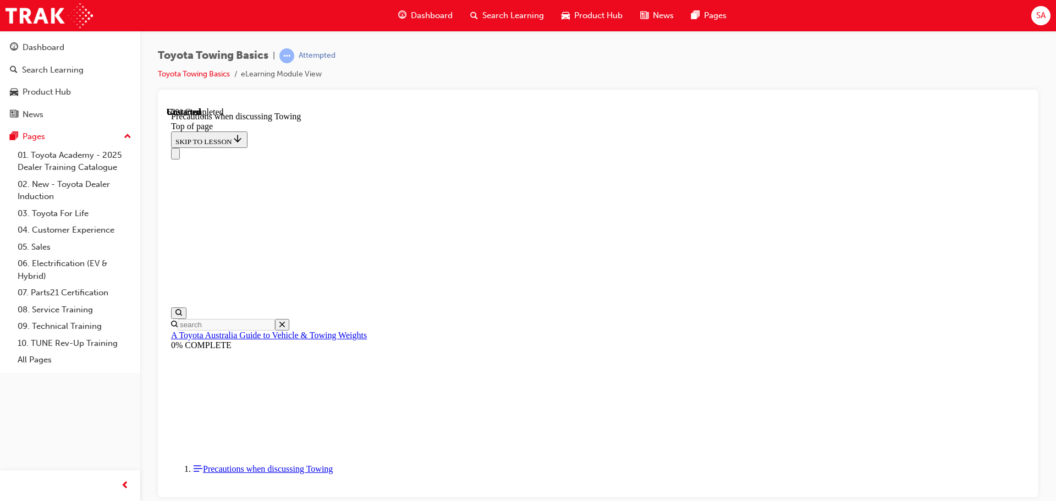
scroll to position [749, 0]
drag, startPoint x: 474, startPoint y: 188, endPoint x: 494, endPoint y: 191, distance: 20.6
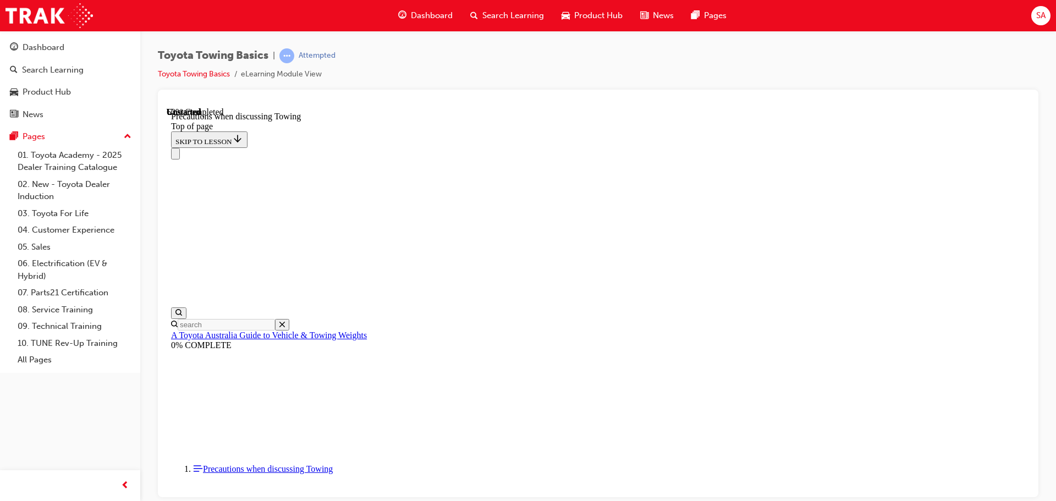
drag, startPoint x: 216, startPoint y: 321, endPoint x: 251, endPoint y: 321, distance: 35.2
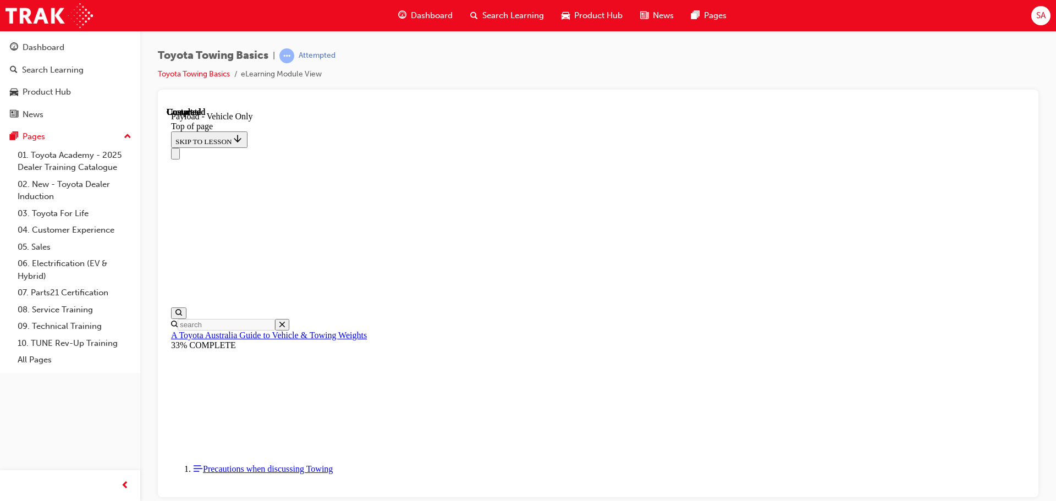
scroll to position [1512, 0]
drag, startPoint x: 802, startPoint y: 271, endPoint x: 809, endPoint y: 273, distance: 7.3
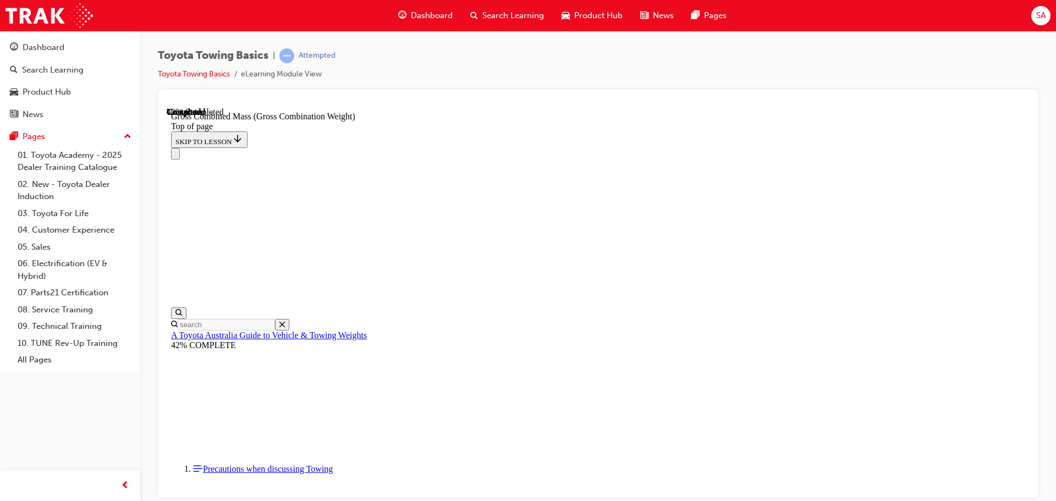
scroll to position [199, 0]
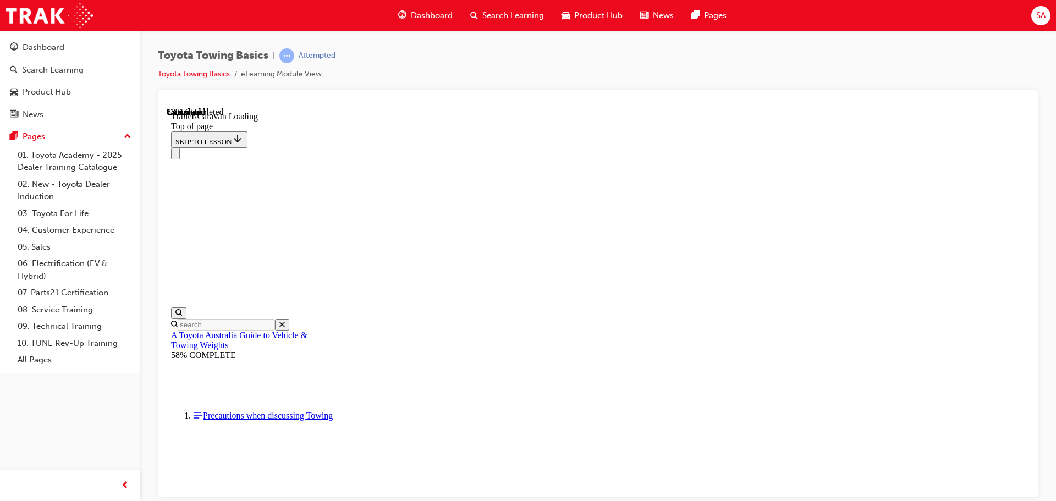
scroll to position [189, 0]
drag, startPoint x: 238, startPoint y: 353, endPoint x: 246, endPoint y: 353, distance: 8.3
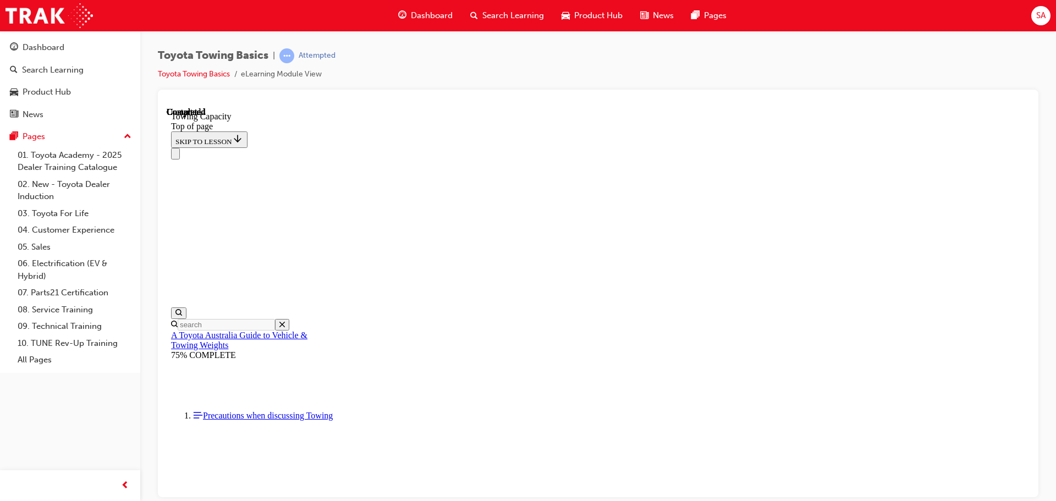
scroll to position [438, 0]
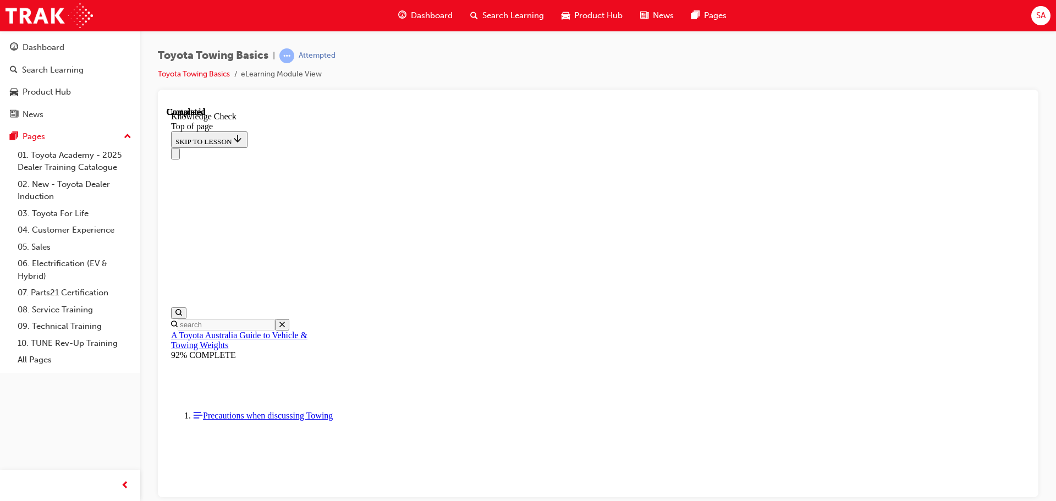
drag, startPoint x: 331, startPoint y: 11880, endPoint x: 347, endPoint y: 11878, distance: 16.6
drag, startPoint x: 379, startPoint y: 11708, endPoint x: 402, endPoint y: 11709, distance: 22.6
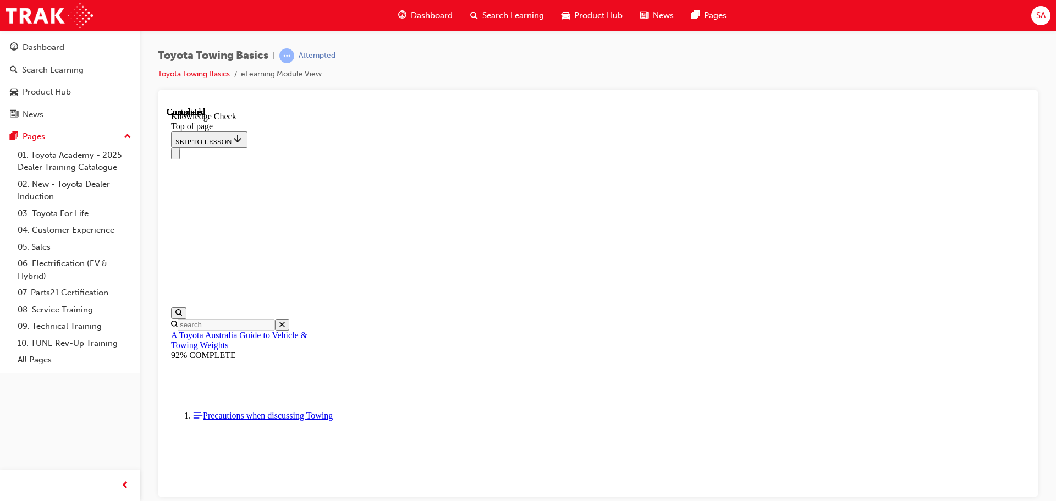
drag, startPoint x: 535, startPoint y: 11720, endPoint x: 551, endPoint y: 11723, distance: 15.6
drag, startPoint x: 525, startPoint y: 11801, endPoint x: 623, endPoint y: 11761, distance: 105.8
drag, startPoint x: 649, startPoint y: 11719, endPoint x: 660, endPoint y: 11784, distance: 65.2
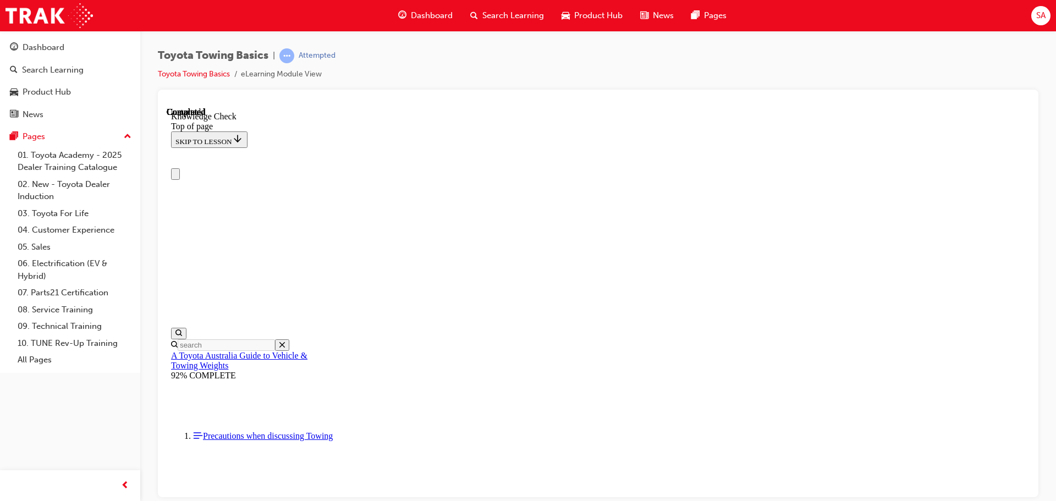
scroll to position [0, 0]
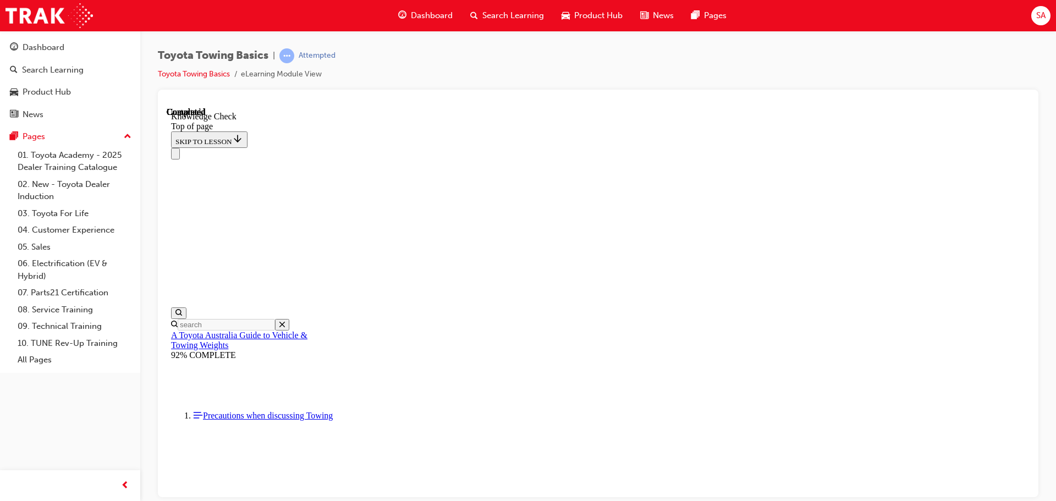
scroll to position [165, 0]
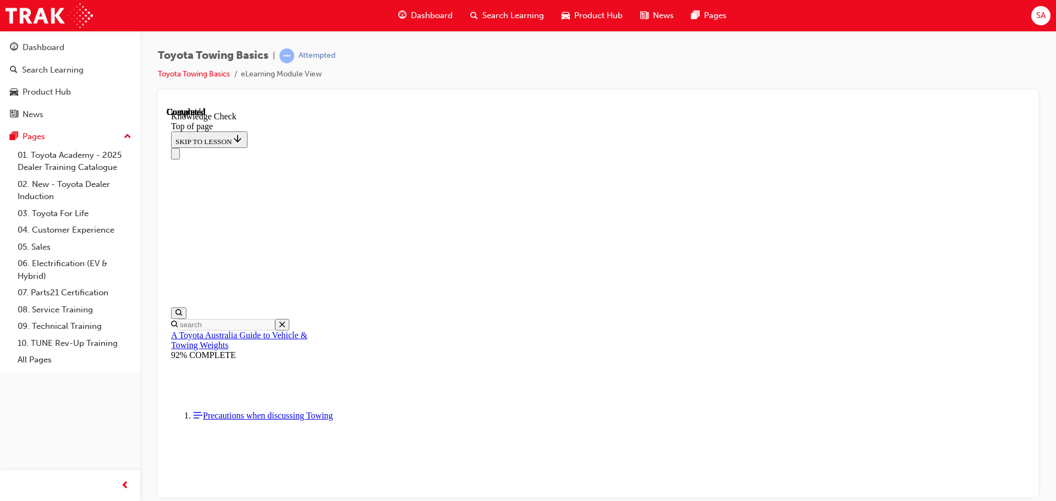
drag, startPoint x: 405, startPoint y: 11707, endPoint x: 394, endPoint y: 11700, distance: 13.1
drag, startPoint x: 387, startPoint y: 11702, endPoint x: 364, endPoint y: 11702, distance: 23.1
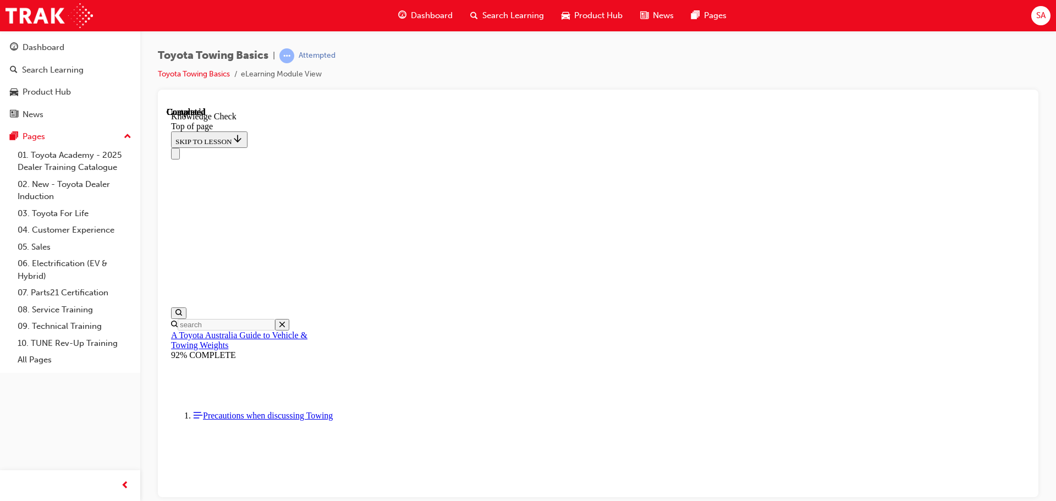
drag, startPoint x: 322, startPoint y: 11877, endPoint x: 402, endPoint y: 11691, distance: 202.1
drag, startPoint x: 320, startPoint y: 11879, endPoint x: 296, endPoint y: 11822, distance: 61.4
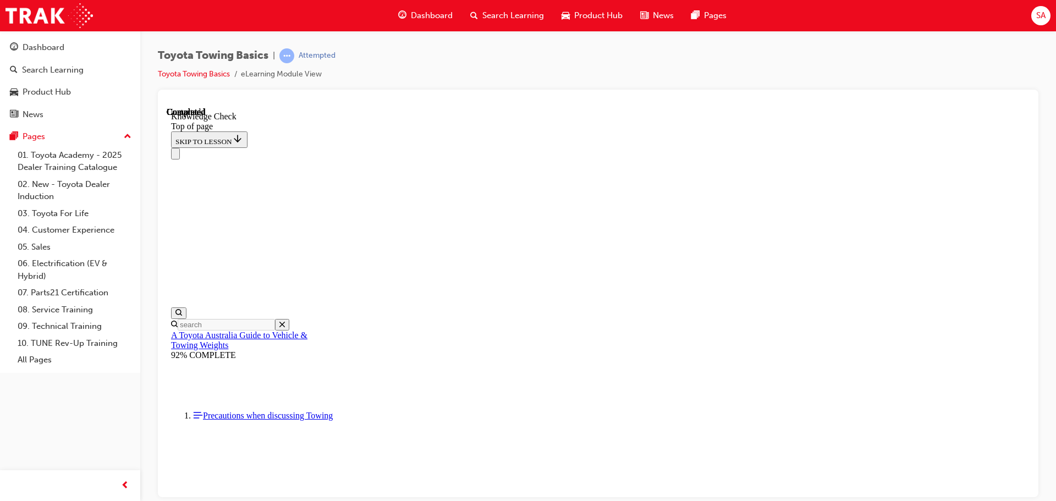
scroll to position [220, 0]
drag, startPoint x: 643, startPoint y: 11783, endPoint x: 615, endPoint y: 11784, distance: 28.1
drag, startPoint x: 319, startPoint y: 11881, endPoint x: 685, endPoint y: 11801, distance: 374.4
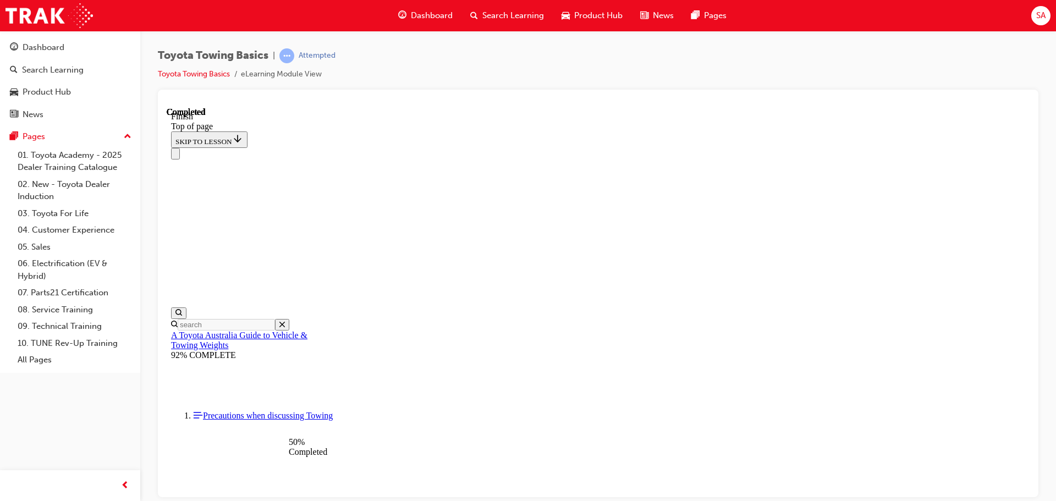
scroll to position [200, 0]
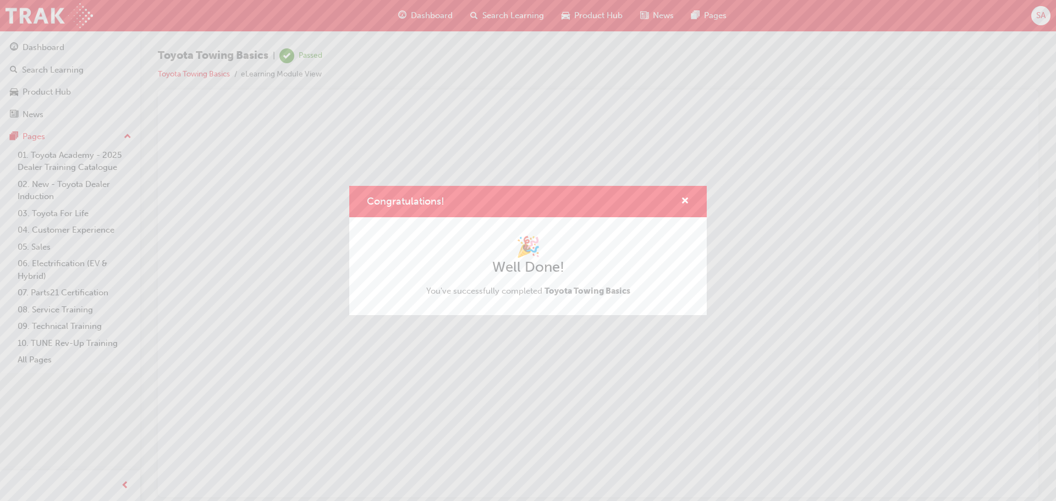
scroll to position [0, 0]
click at [688, 202] on span "cross-icon" at bounding box center [685, 202] width 8 height 10
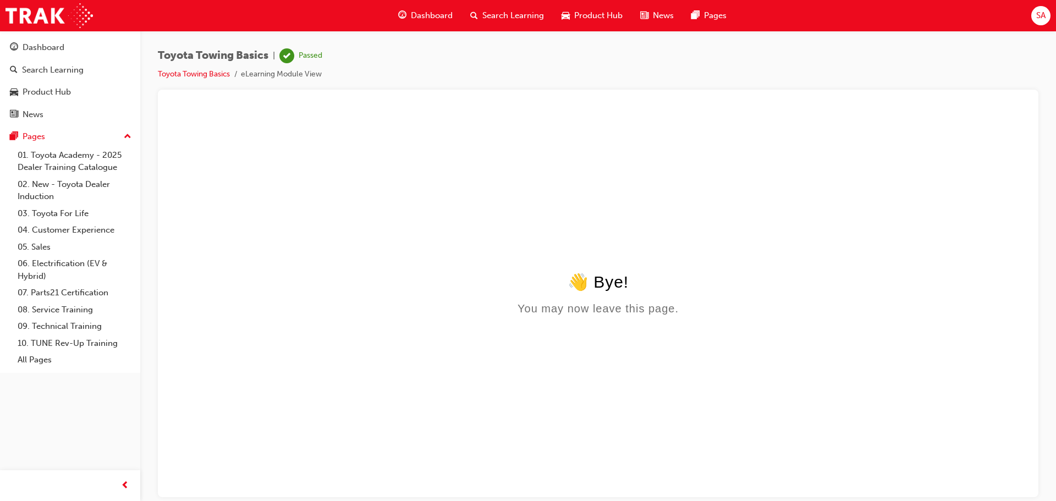
click at [682, 196] on html "👋 Bye! You may now leave this page." at bounding box center [598, 213] width 863 height 212
click at [689, 200] on html "👋 Bye! You may now leave this page." at bounding box center [598, 213] width 863 height 212
click at [26, 48] on div "Dashboard" at bounding box center [44, 47] width 42 height 13
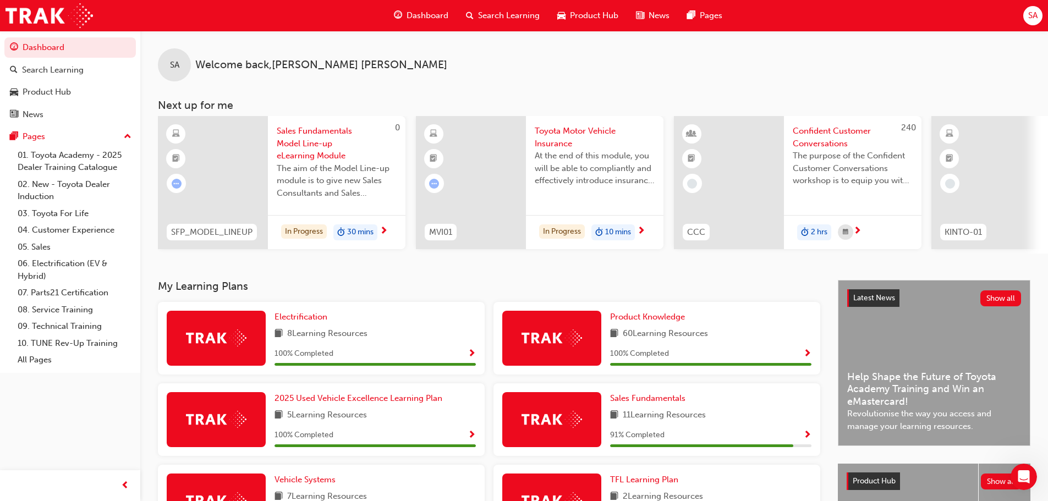
click at [508, 231] on div at bounding box center [471, 182] width 110 height 133
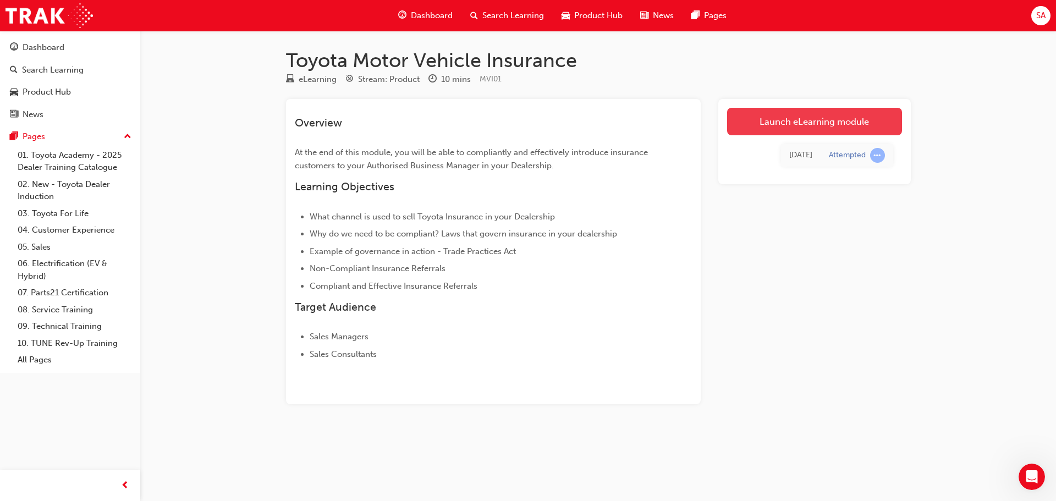
click at [820, 119] on link "Launch eLearning module" at bounding box center [814, 122] width 175 height 28
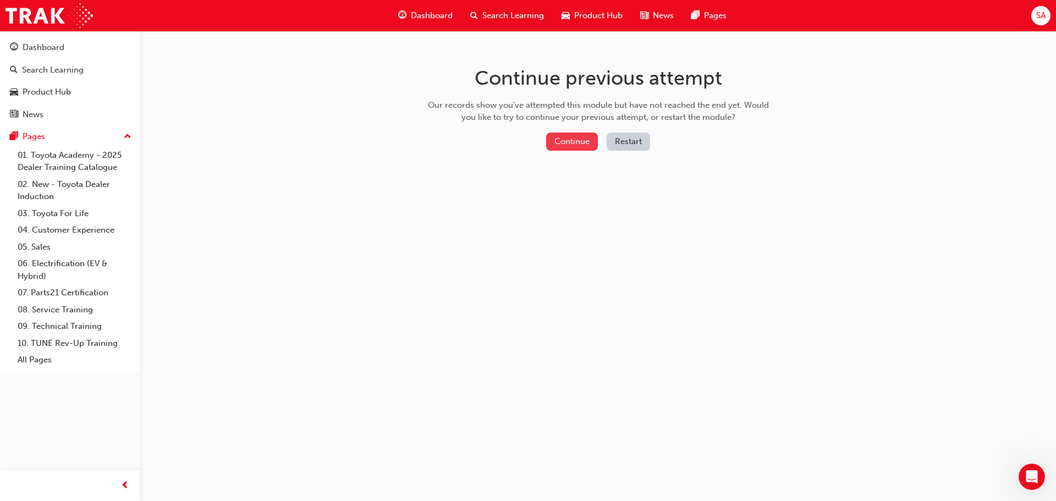
click at [578, 142] on button "Continue" at bounding box center [572, 142] width 52 height 18
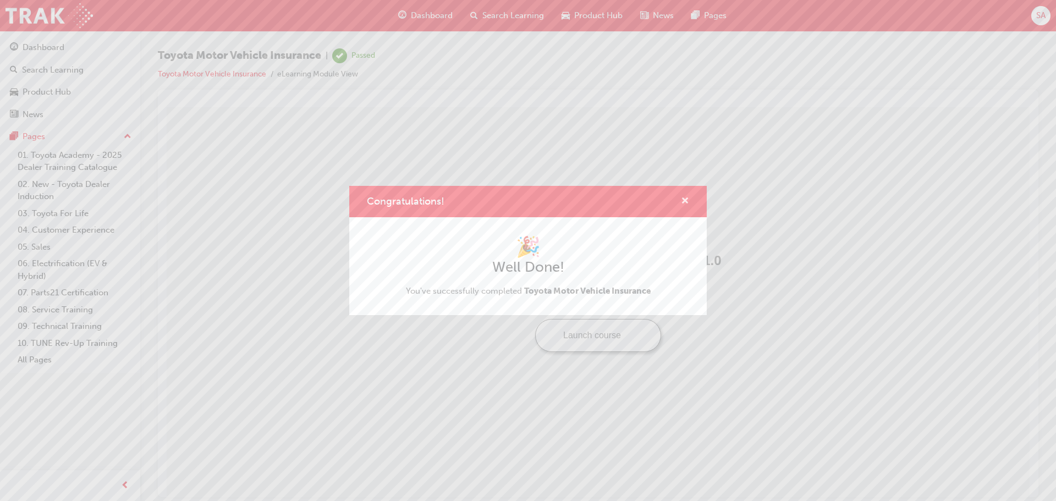
click at [686, 199] on span "cross-icon" at bounding box center [685, 202] width 8 height 10
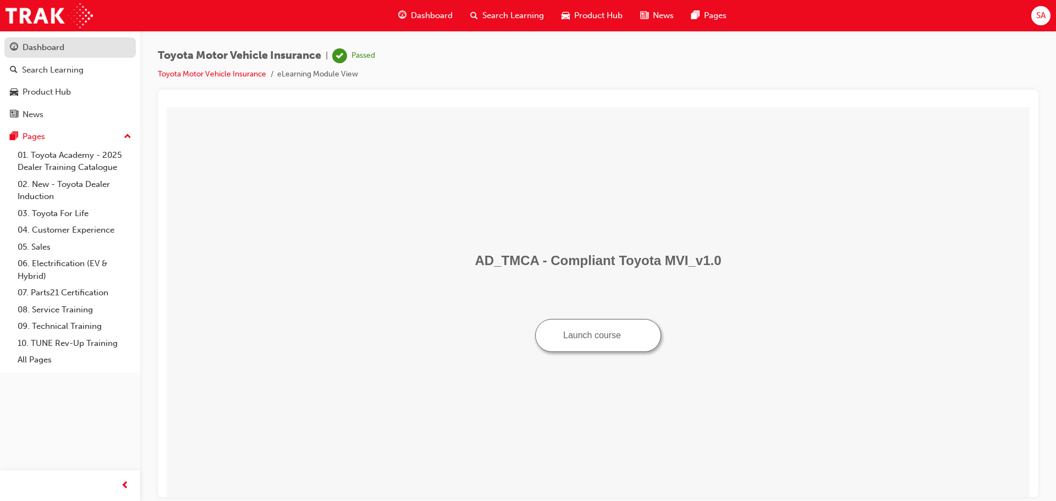
click at [50, 49] on div "Dashboard" at bounding box center [44, 47] width 42 height 13
